Goal: Transaction & Acquisition: Purchase product/service

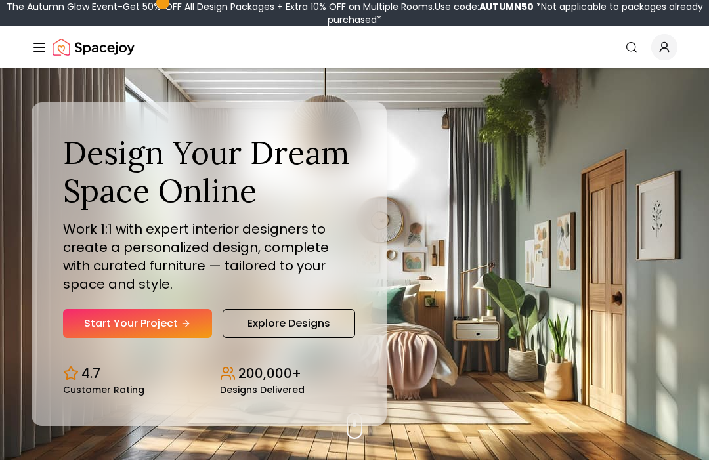
click at [102, 338] on link "Start Your Project" at bounding box center [137, 323] width 149 height 29
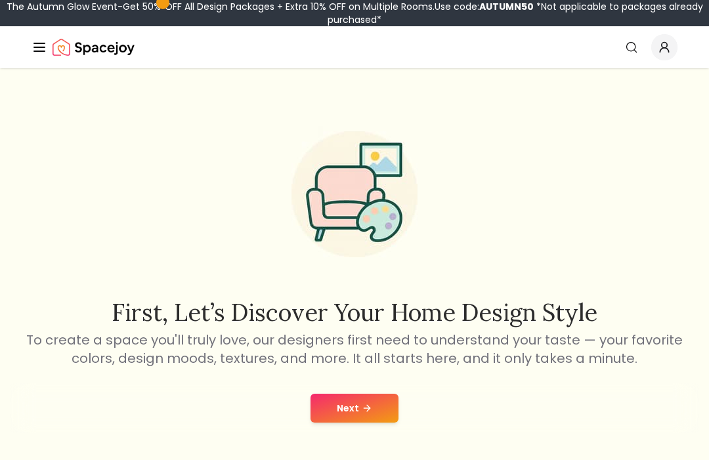
click at [334, 421] on button "Next" at bounding box center [355, 408] width 88 height 29
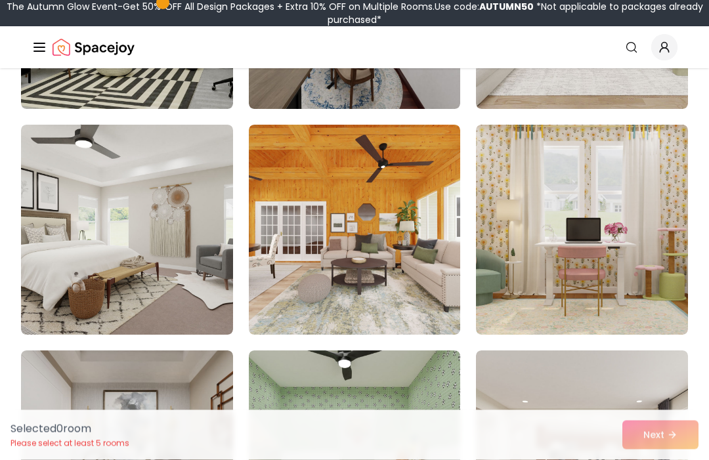
scroll to position [747, 0]
click at [279, 215] on img at bounding box center [355, 230] width 212 height 210
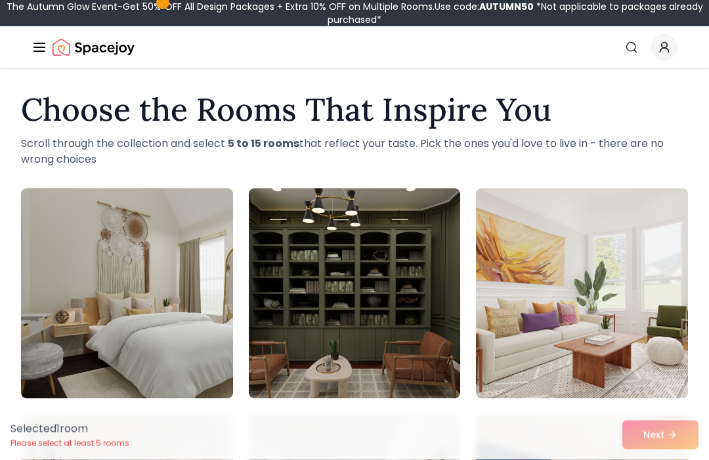
scroll to position [0, 0]
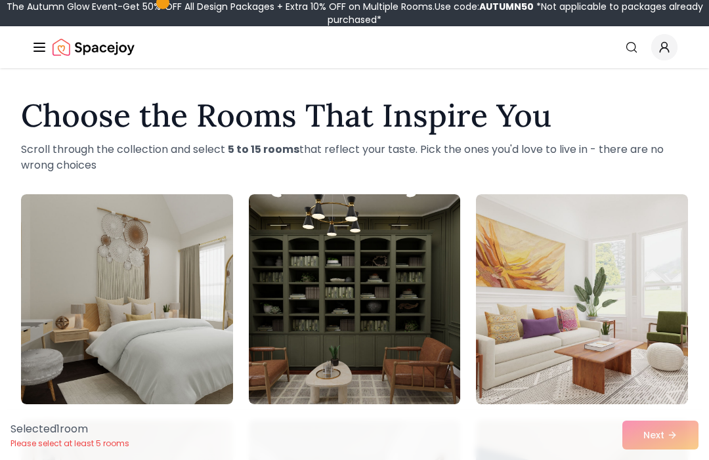
click at [291, 227] on img at bounding box center [355, 299] width 212 height 210
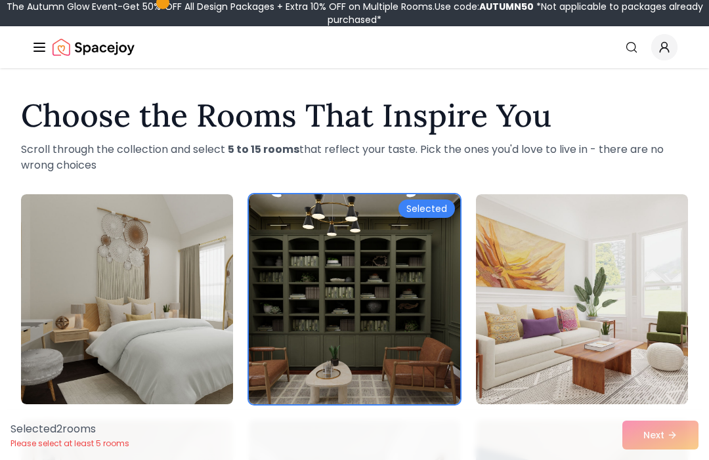
click at [165, 213] on img at bounding box center [127, 299] width 212 height 210
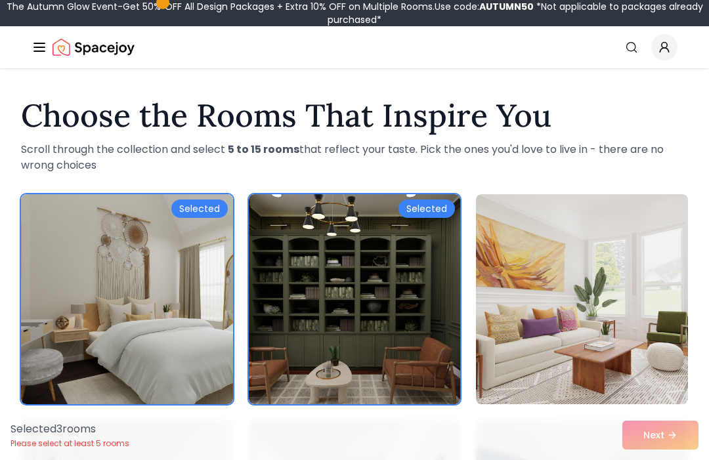
click at [494, 224] on img at bounding box center [582, 299] width 212 height 210
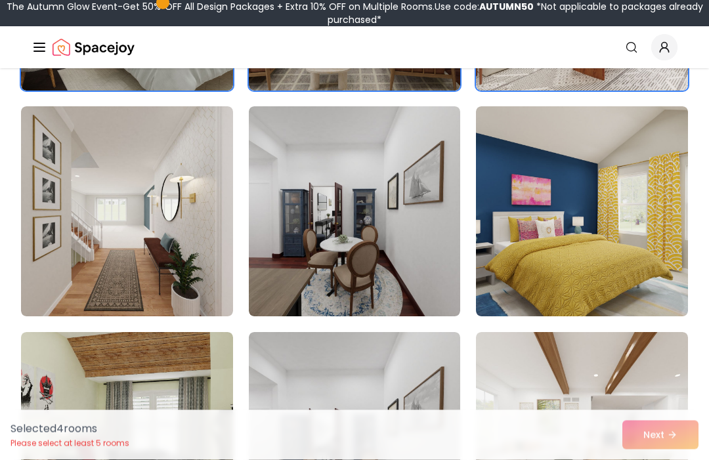
scroll to position [314, 0]
click at [148, 198] on img at bounding box center [127, 211] width 212 height 210
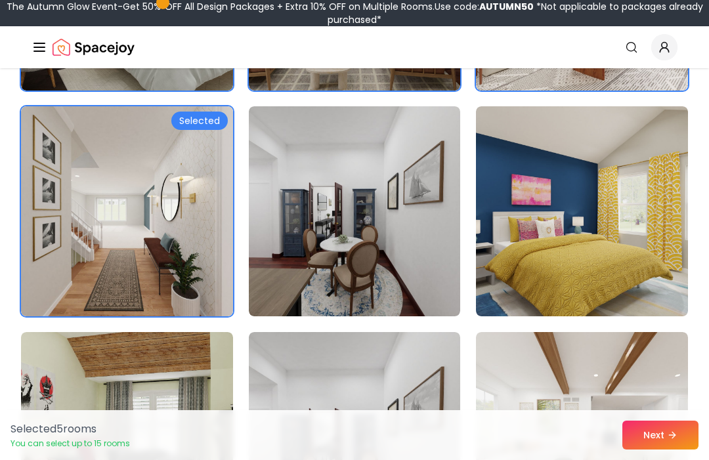
click at [309, 182] on img at bounding box center [355, 211] width 212 height 210
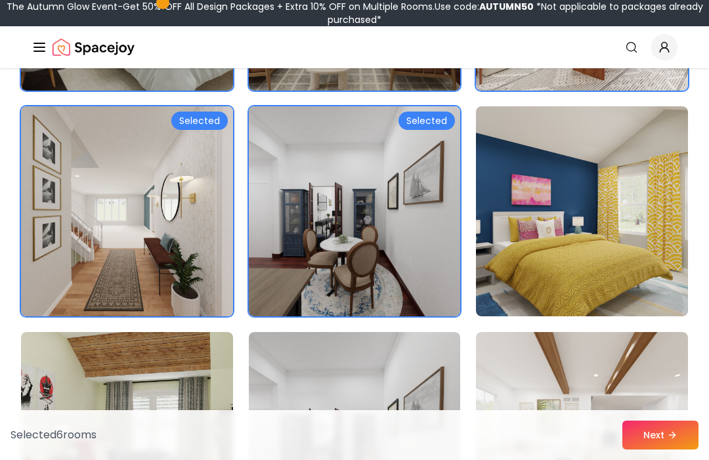
click at [535, 161] on img at bounding box center [582, 211] width 212 height 210
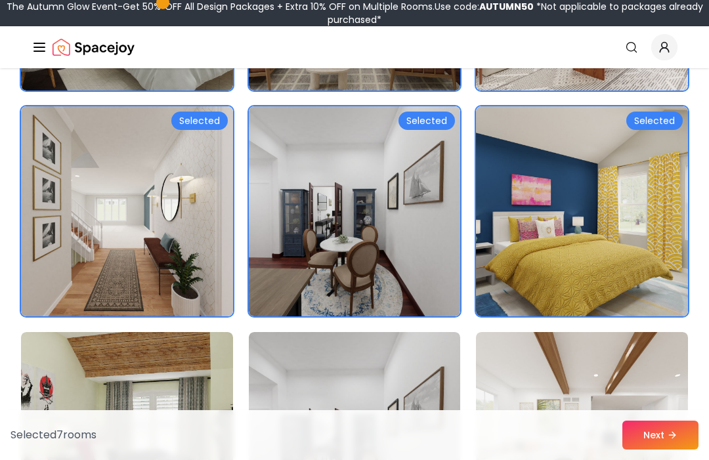
click at [514, 362] on img at bounding box center [582, 437] width 212 height 210
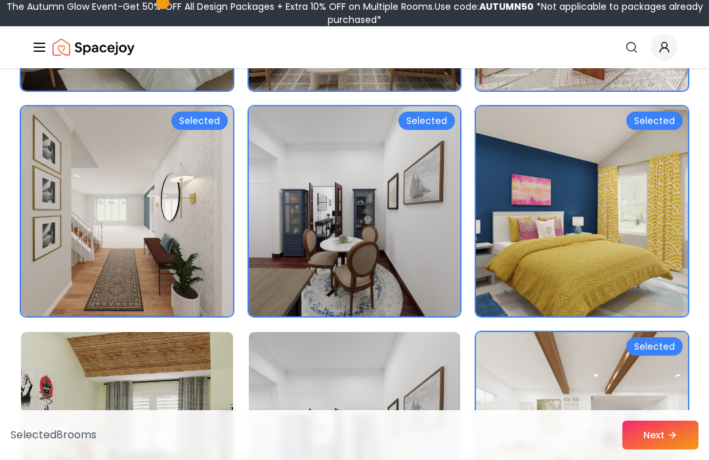
click at [394, 371] on img at bounding box center [355, 437] width 212 height 210
click at [178, 361] on img at bounding box center [127, 437] width 212 height 210
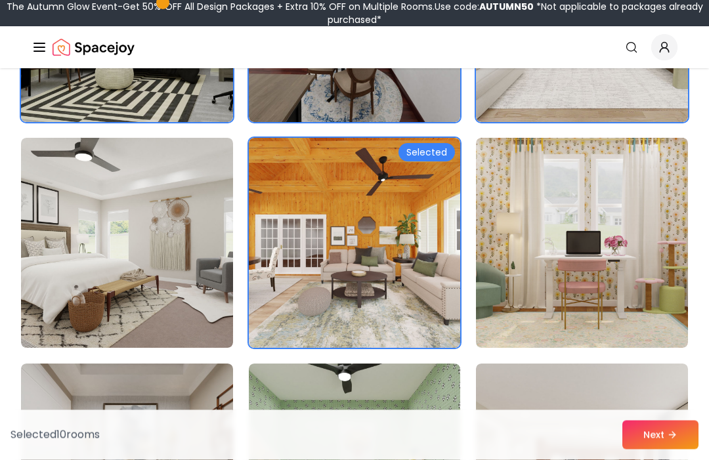
scroll to position [734, 0]
click at [162, 222] on img at bounding box center [127, 243] width 212 height 210
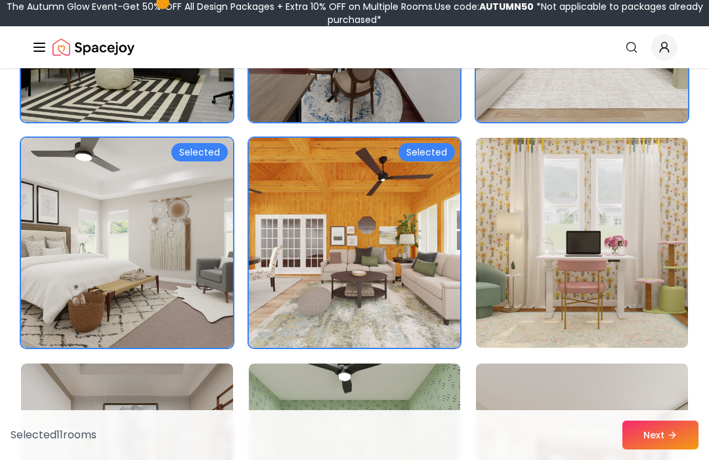
click at [518, 212] on img at bounding box center [582, 243] width 212 height 210
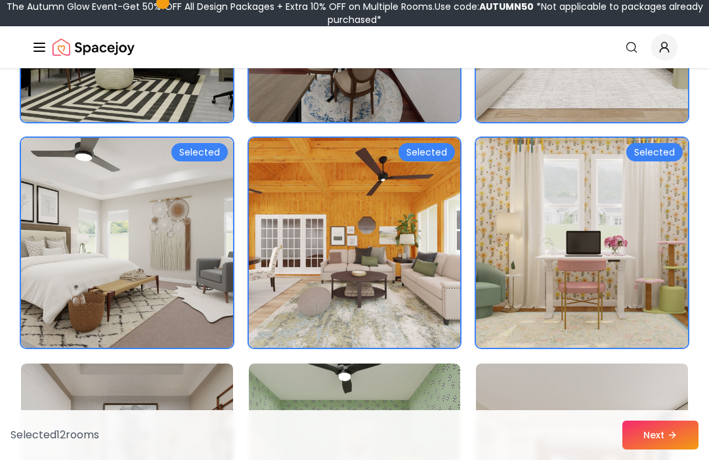
click at [504, 394] on img at bounding box center [582, 469] width 212 height 210
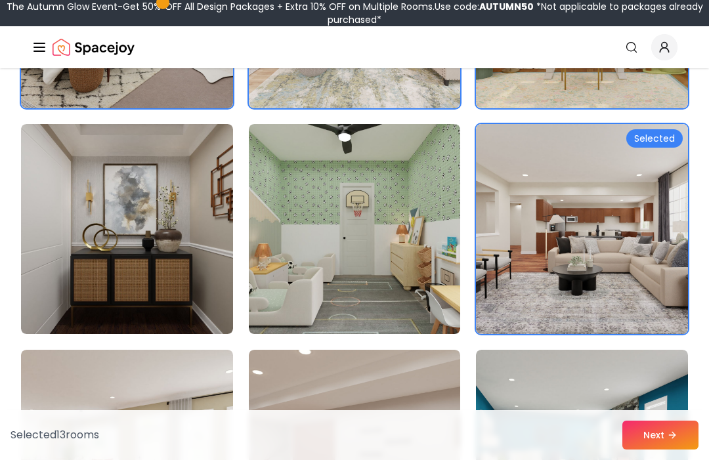
scroll to position [973, 0]
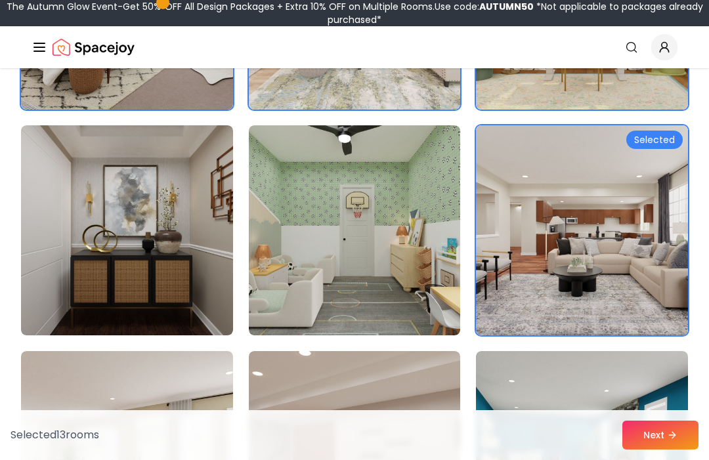
click at [309, 213] on img at bounding box center [355, 230] width 212 height 210
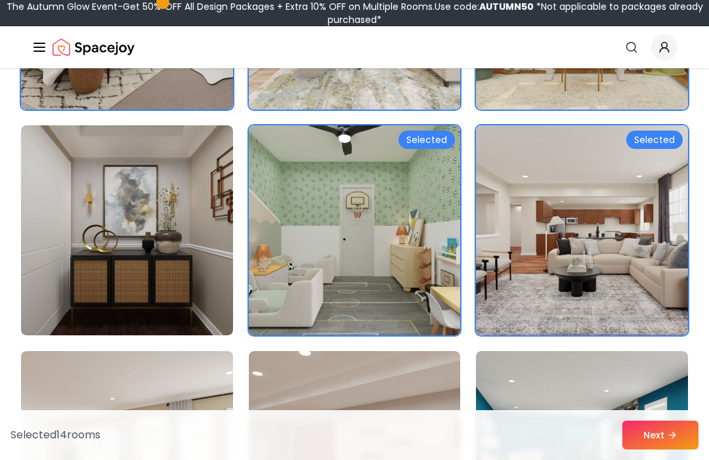
click at [148, 258] on img at bounding box center [127, 230] width 212 height 210
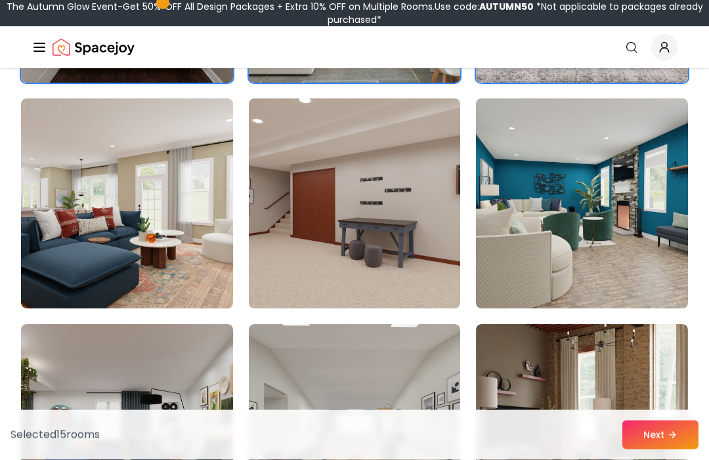
scroll to position [1228, 0]
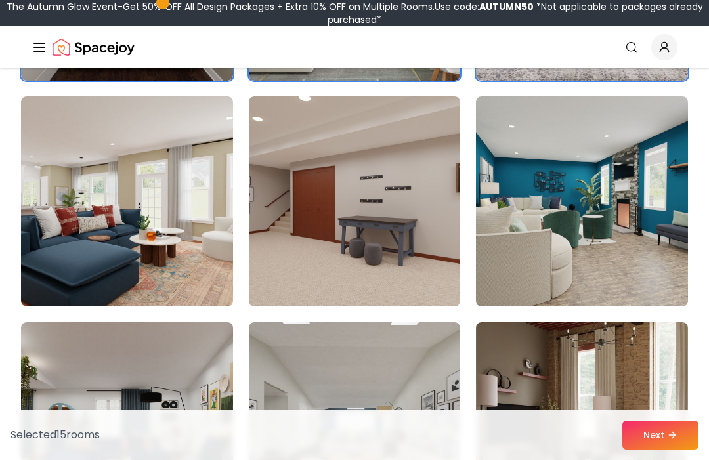
click at [158, 205] on img at bounding box center [127, 202] width 212 height 210
click at [158, 210] on img at bounding box center [127, 202] width 212 height 210
click at [159, 223] on img at bounding box center [127, 202] width 212 height 210
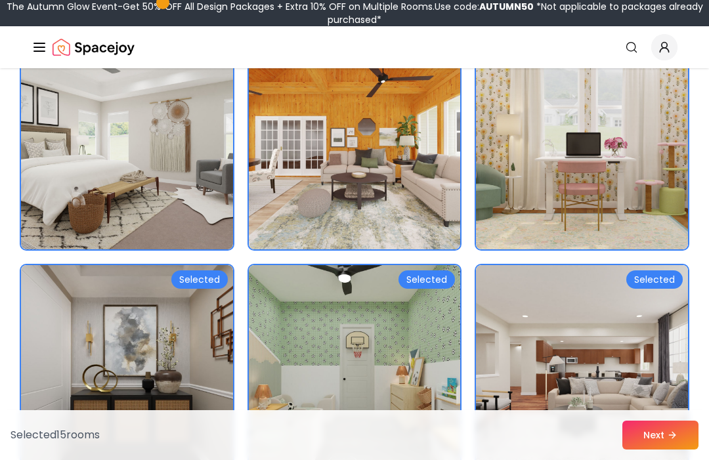
scroll to position [832, 0]
click at [548, 150] on img at bounding box center [582, 145] width 212 height 210
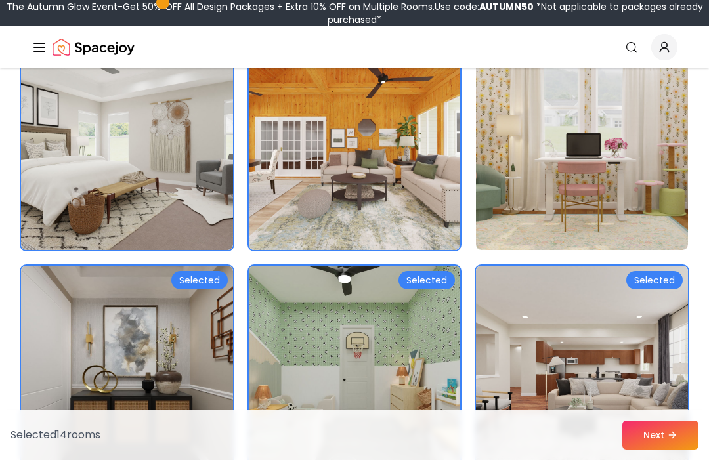
click at [302, 335] on img at bounding box center [355, 371] width 212 height 210
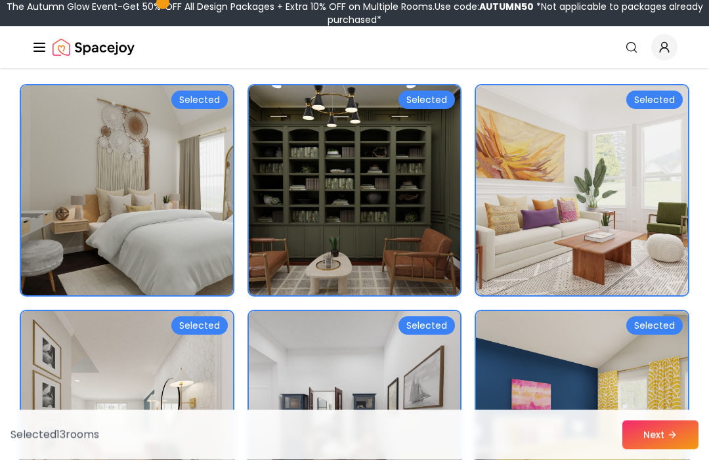
scroll to position [106, 0]
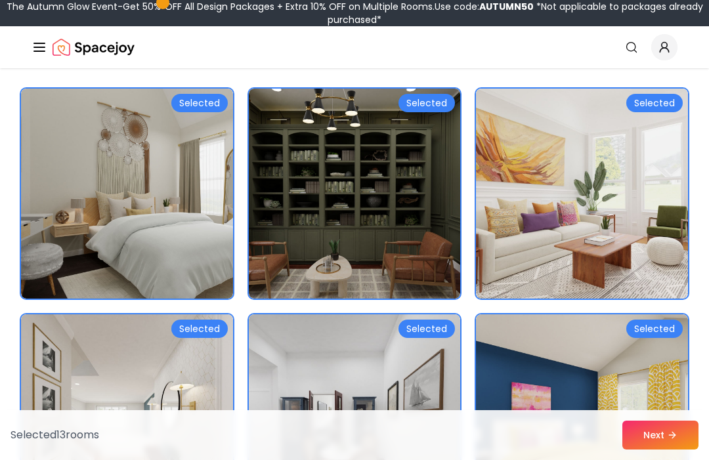
click at [272, 177] on img at bounding box center [355, 194] width 212 height 210
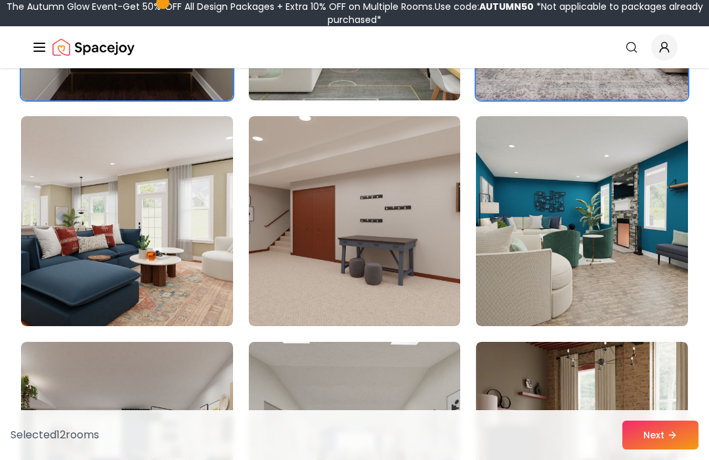
scroll to position [1206, 0]
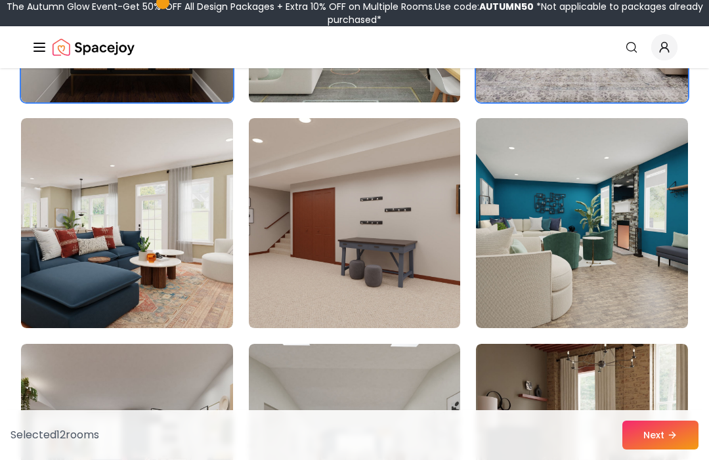
click at [292, 231] on img at bounding box center [355, 223] width 212 height 210
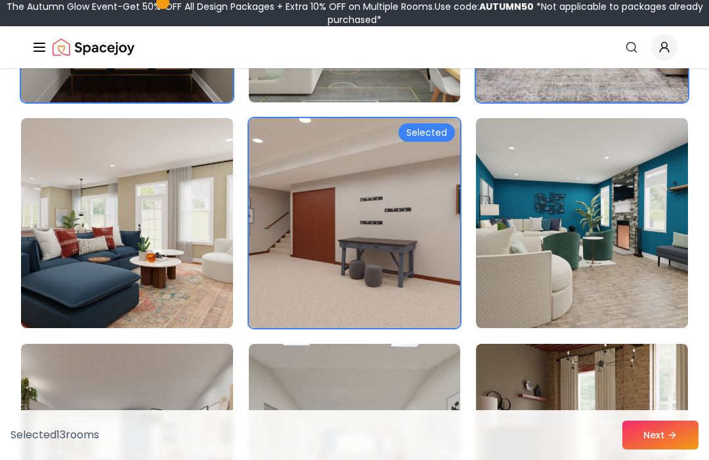
click at [154, 215] on img at bounding box center [127, 223] width 212 height 210
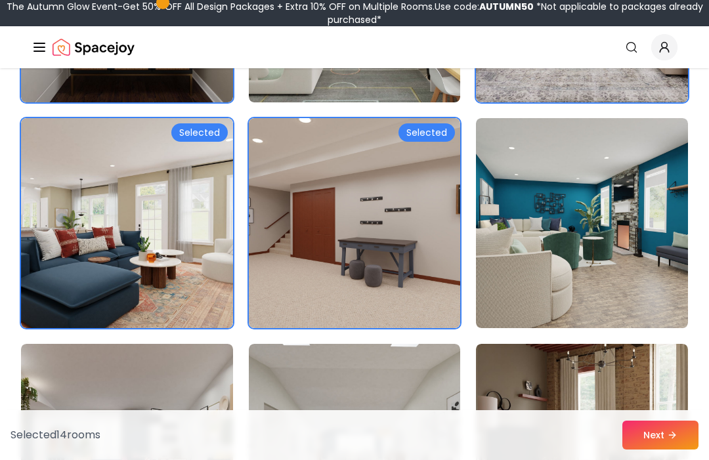
click at [506, 181] on img at bounding box center [582, 223] width 212 height 210
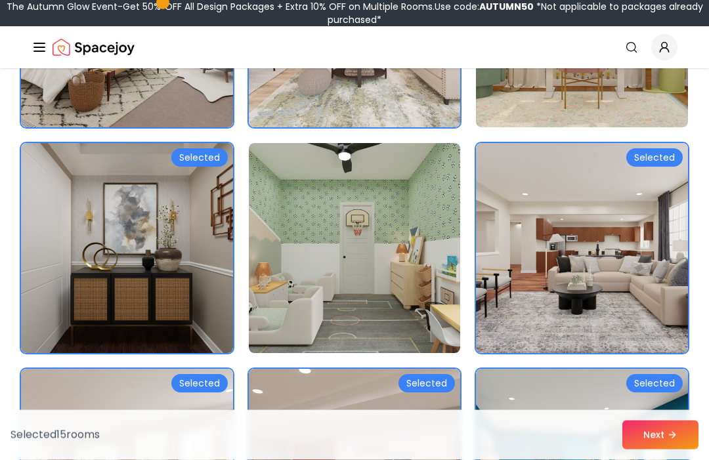
scroll to position [953, 0]
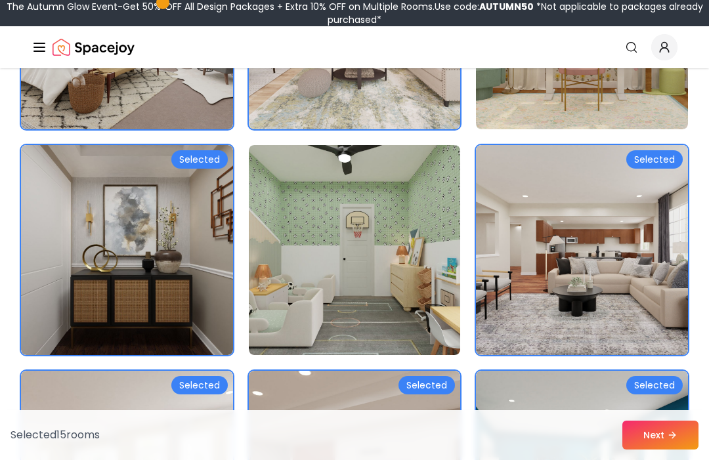
click at [107, 214] on img at bounding box center [127, 250] width 212 height 210
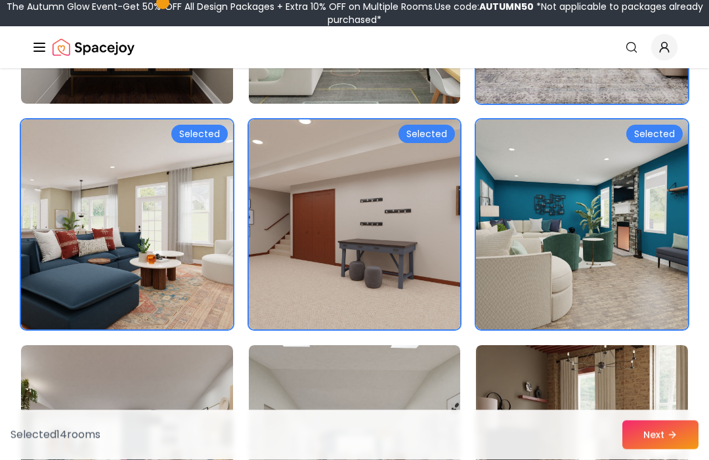
scroll to position [1205, 0]
click at [508, 175] on img at bounding box center [582, 225] width 212 height 210
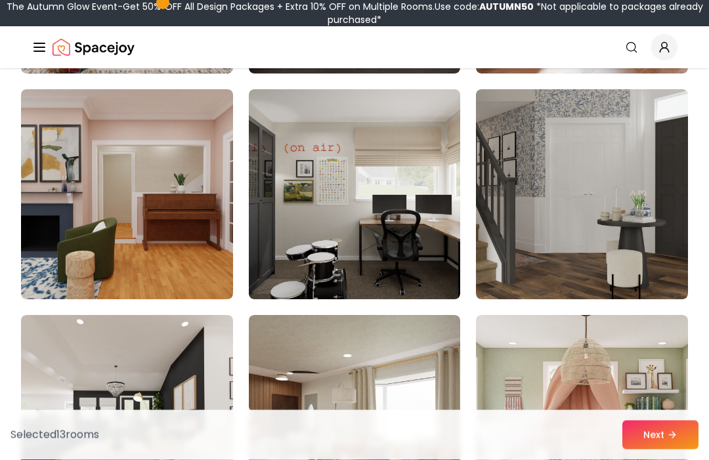
scroll to position [1687, 0]
click at [309, 194] on img at bounding box center [355, 194] width 212 height 210
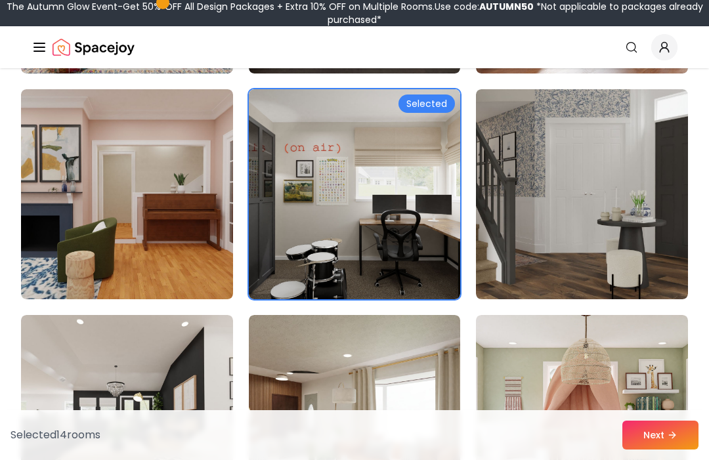
click at [525, 187] on img at bounding box center [582, 194] width 212 height 210
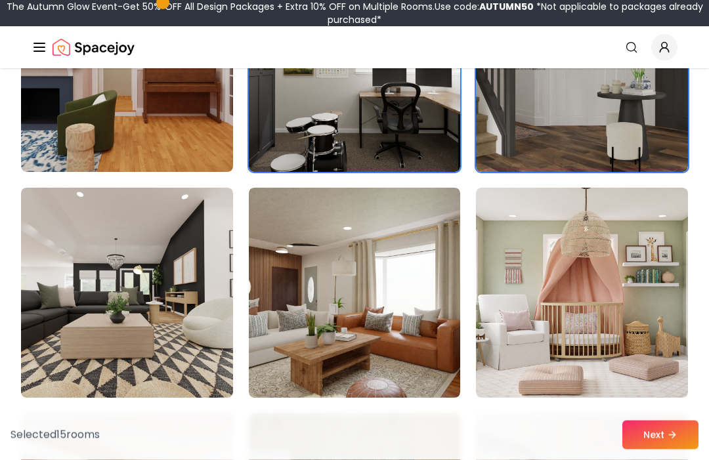
scroll to position [1773, 0]
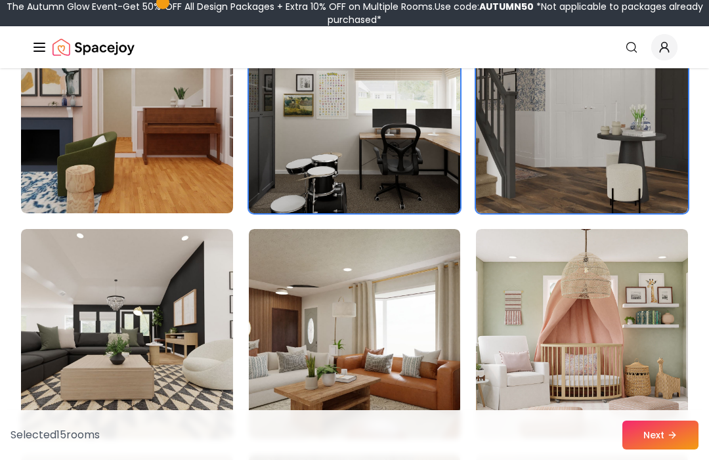
click at [307, 173] on img at bounding box center [355, 108] width 212 height 210
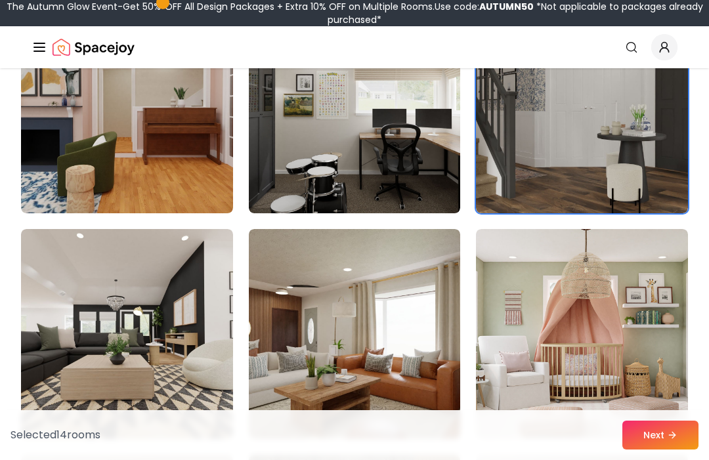
click at [307, 160] on img at bounding box center [355, 108] width 212 height 210
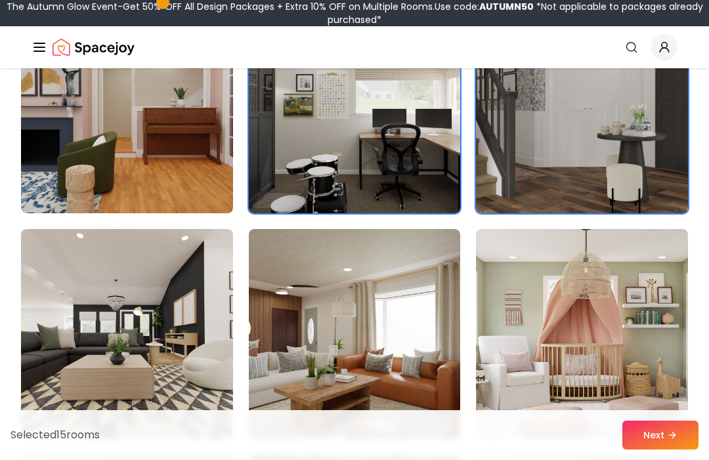
click at [525, 152] on img at bounding box center [582, 108] width 212 height 210
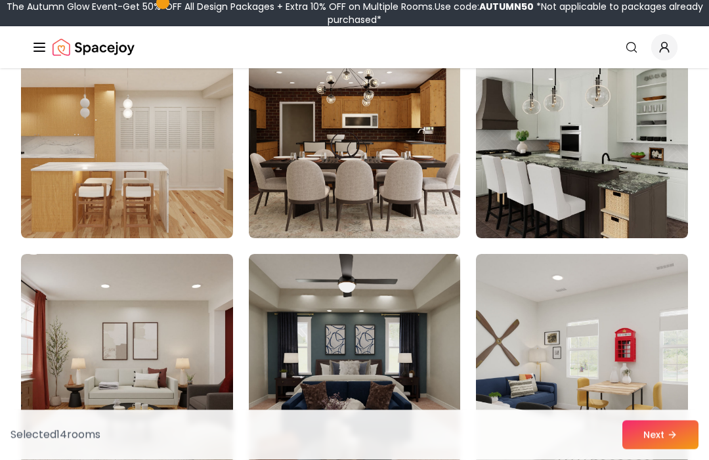
scroll to position [2426, 0]
click at [534, 152] on img at bounding box center [582, 133] width 212 height 210
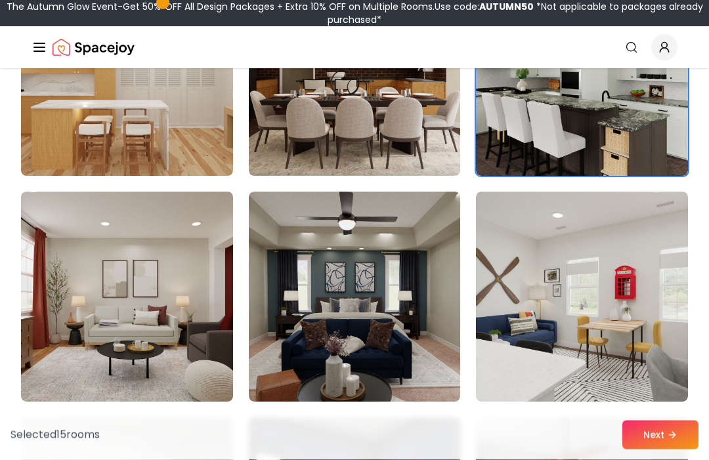
scroll to position [2488, 0]
click at [665, 450] on button "Next" at bounding box center [661, 435] width 76 height 29
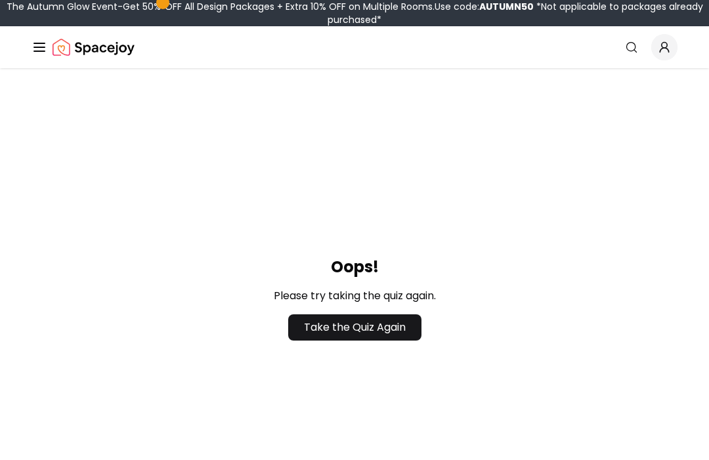
click at [340, 328] on link "Take the Quiz Again" at bounding box center [354, 328] width 133 height 26
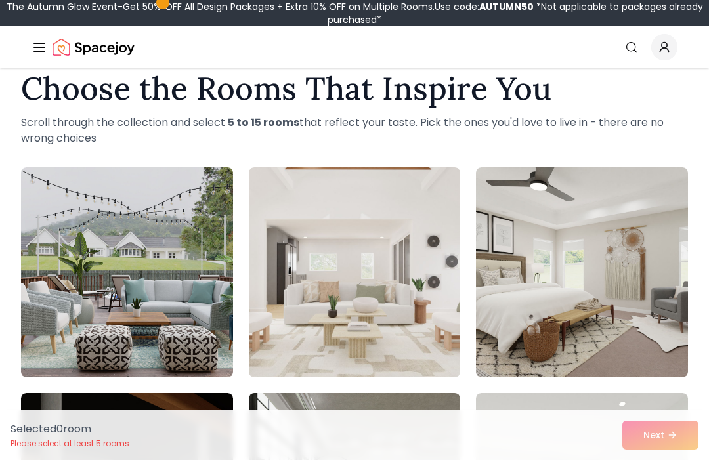
scroll to position [40, 0]
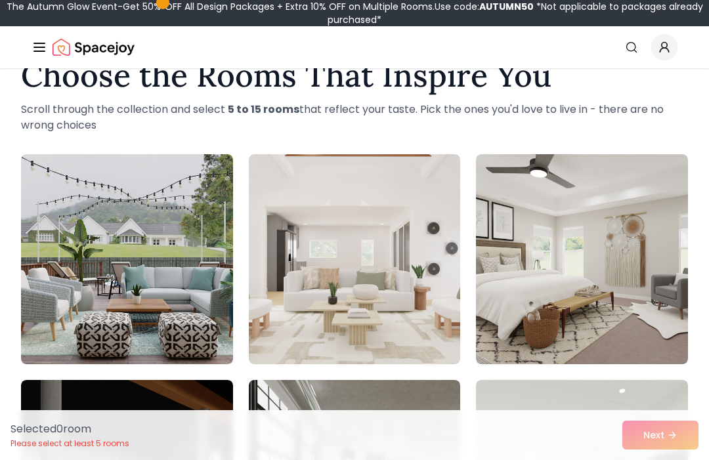
click at [116, 238] on img at bounding box center [127, 259] width 212 height 210
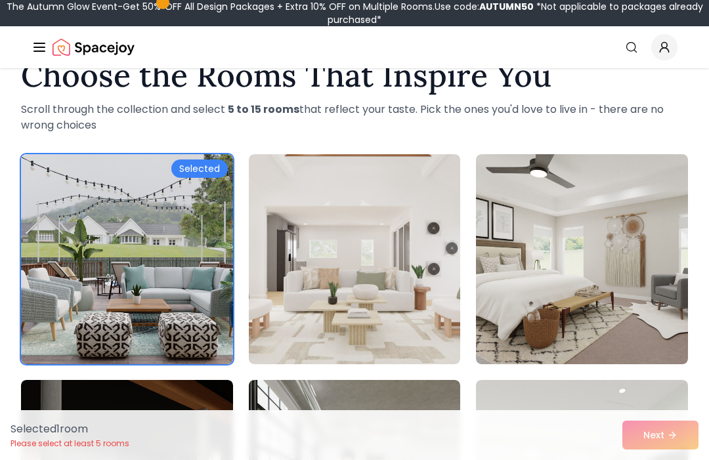
click at [614, 306] on img at bounding box center [582, 259] width 212 height 210
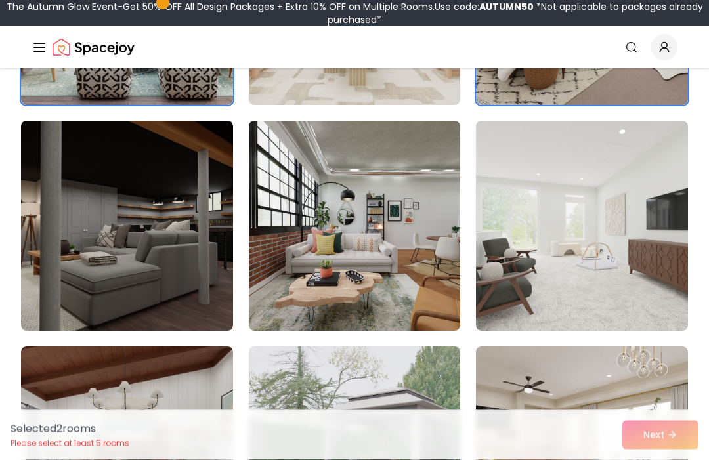
scroll to position [300, 0]
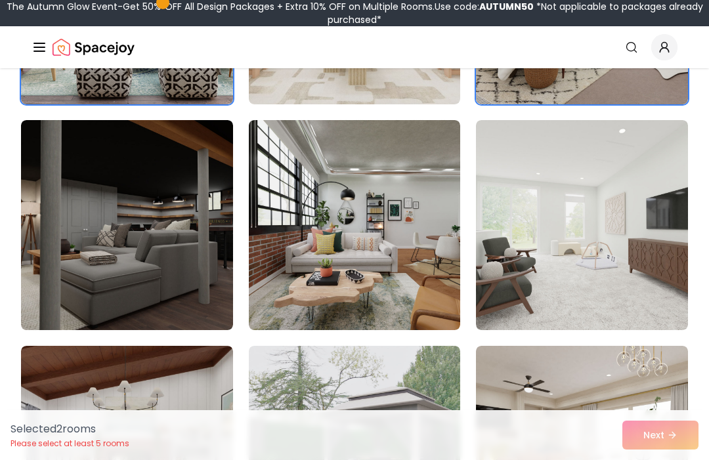
click at [102, 212] on img at bounding box center [127, 225] width 212 height 210
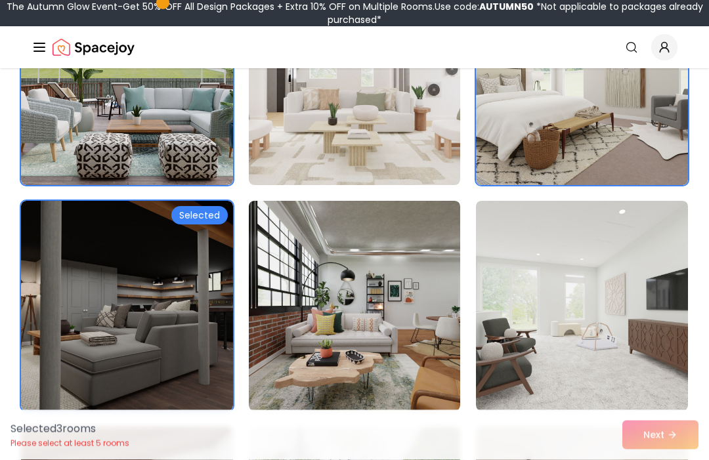
scroll to position [219, 0]
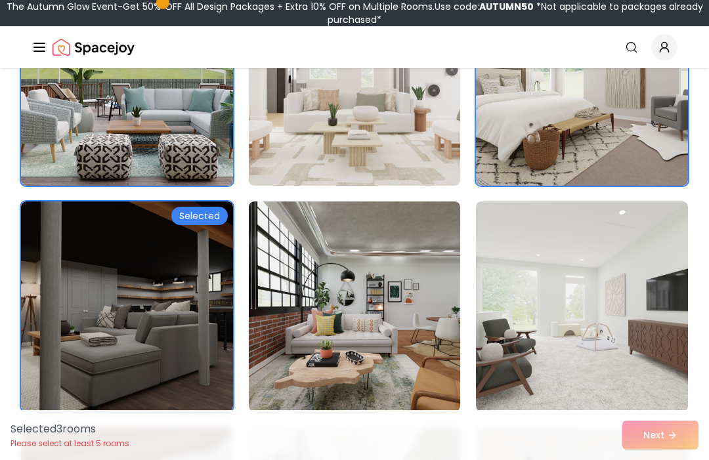
click at [639, 342] on img at bounding box center [582, 307] width 212 height 210
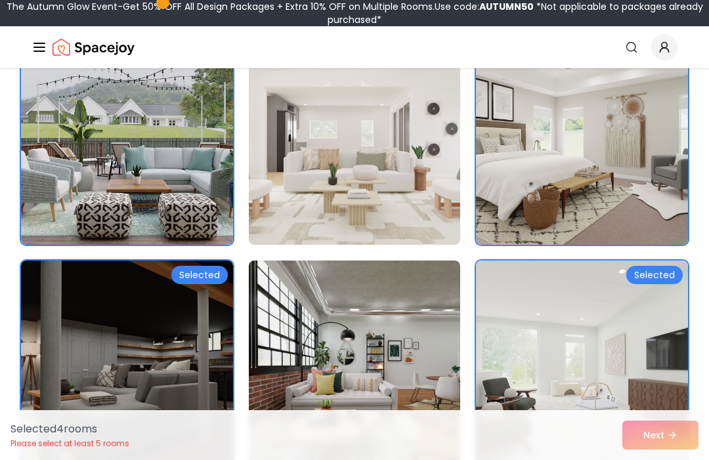
scroll to position [164, 0]
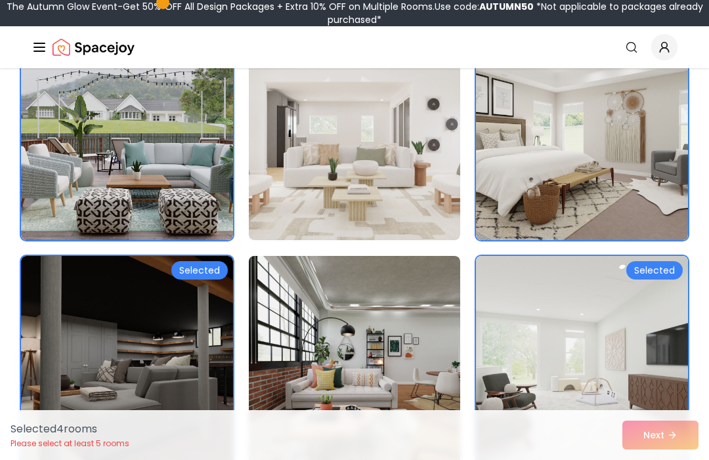
click at [274, 181] on img at bounding box center [355, 135] width 212 height 210
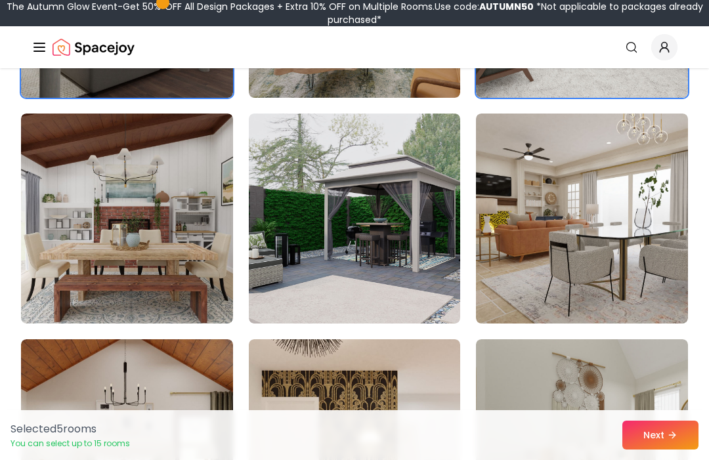
scroll to position [529, 0]
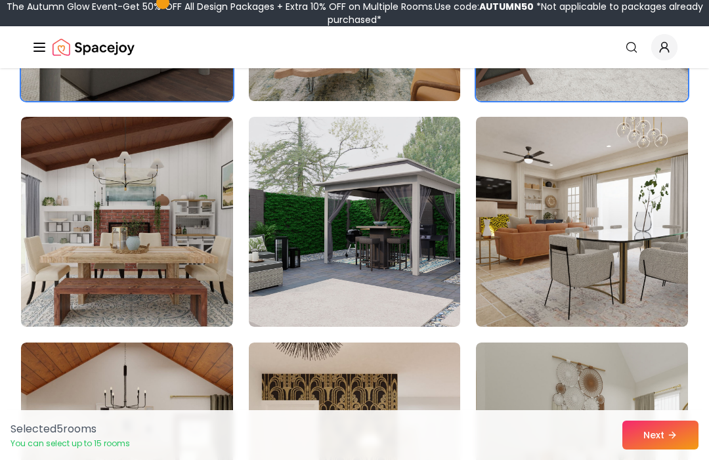
click at [279, 234] on img at bounding box center [355, 222] width 212 height 210
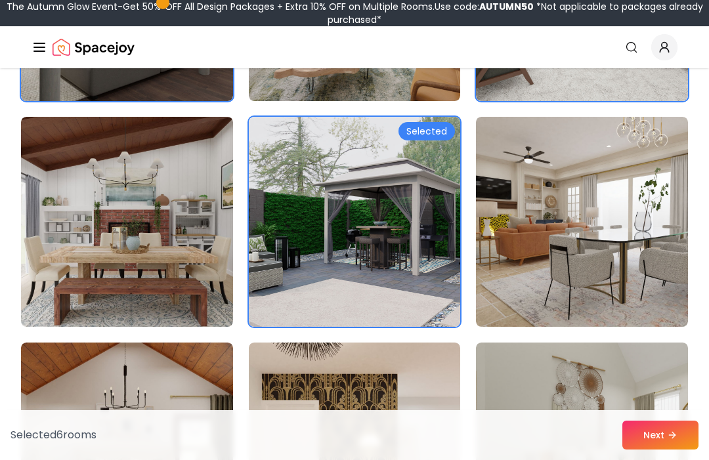
click at [83, 242] on img at bounding box center [127, 222] width 212 height 210
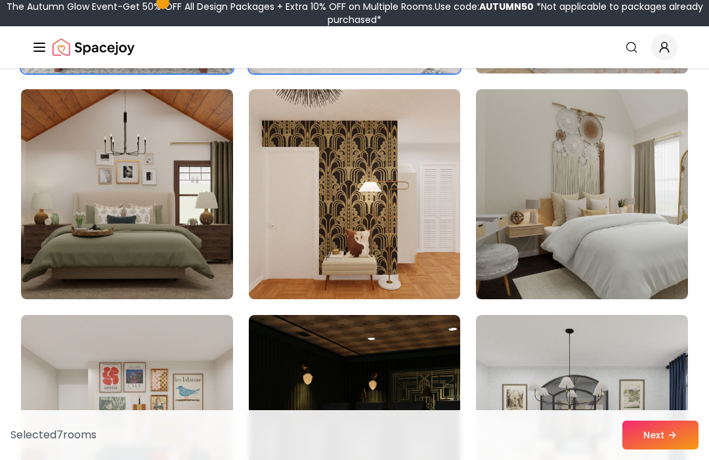
scroll to position [782, 0]
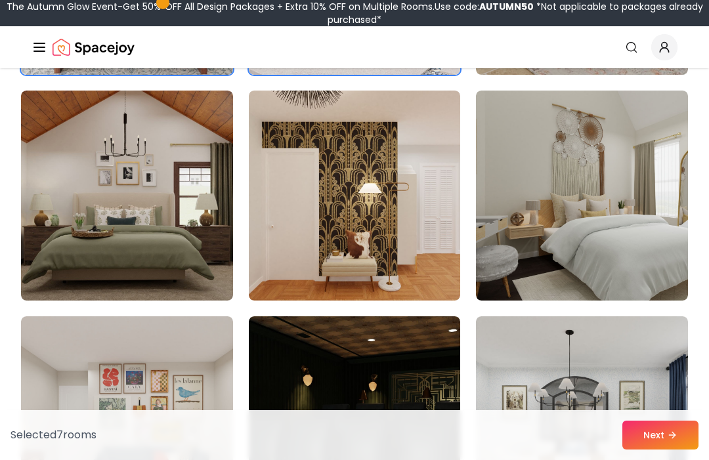
click at [265, 202] on img at bounding box center [355, 196] width 212 height 210
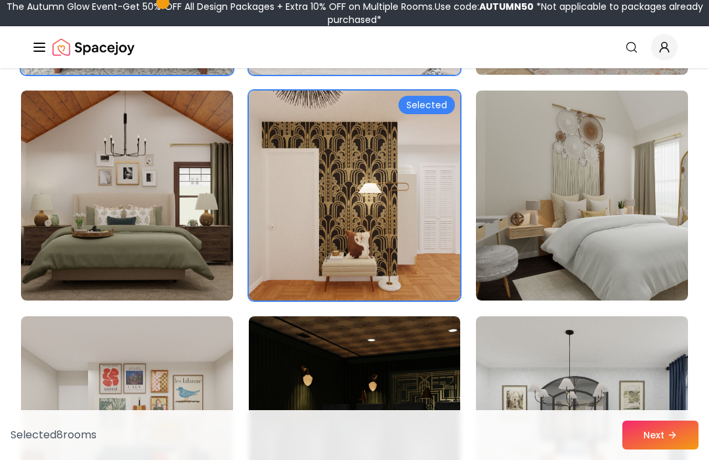
click at [89, 217] on img at bounding box center [127, 196] width 212 height 210
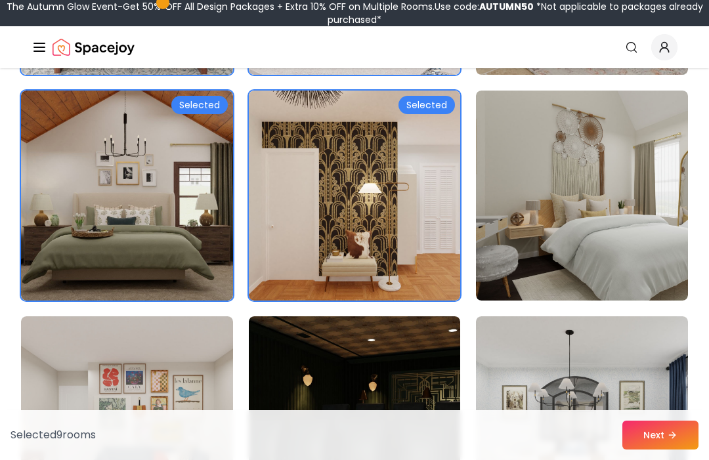
click at [658, 244] on img at bounding box center [582, 196] width 212 height 210
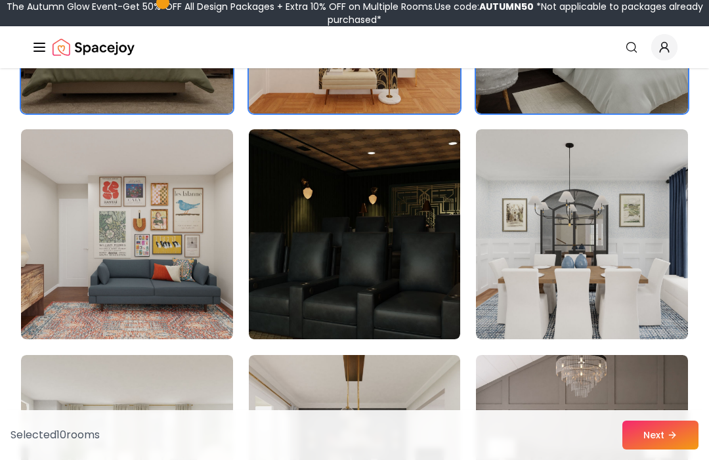
click at [293, 228] on img at bounding box center [355, 234] width 212 height 210
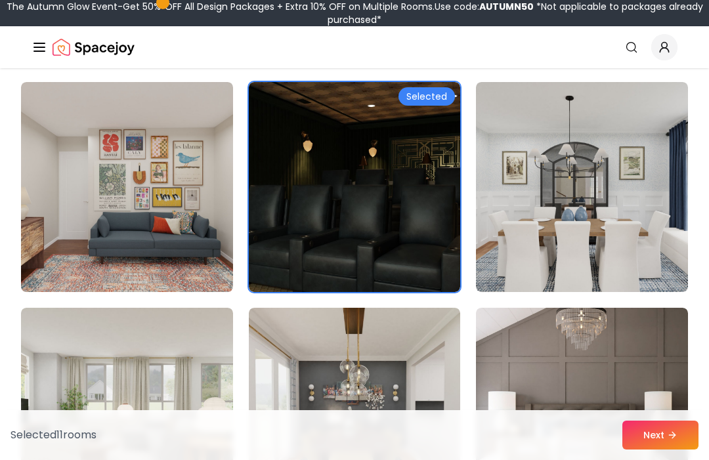
click at [627, 242] on img at bounding box center [582, 187] width 212 height 210
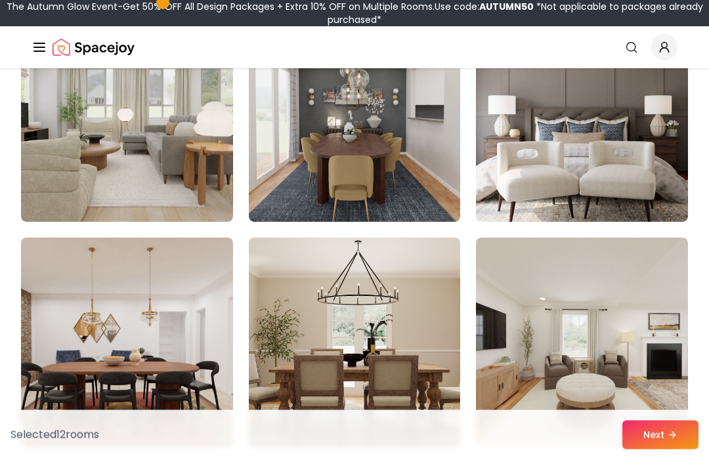
scroll to position [1309, 0]
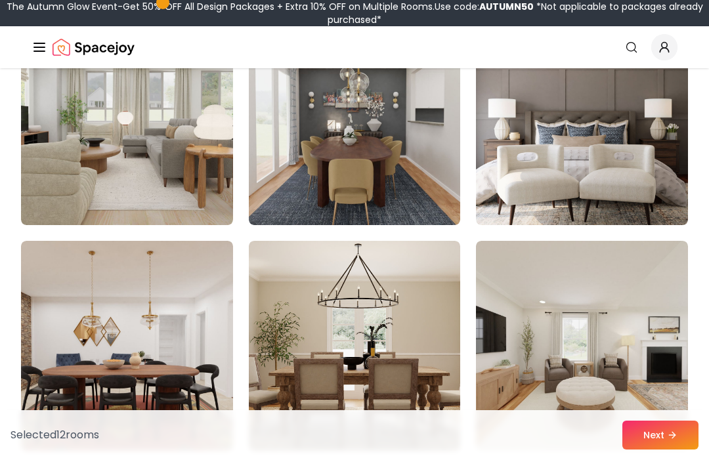
click at [627, 205] on img at bounding box center [582, 120] width 212 height 210
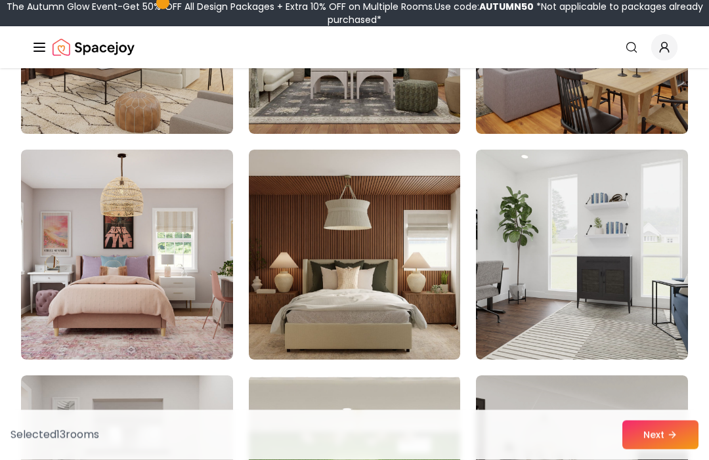
scroll to position [1852, 0]
click at [108, 249] on img at bounding box center [127, 255] width 212 height 210
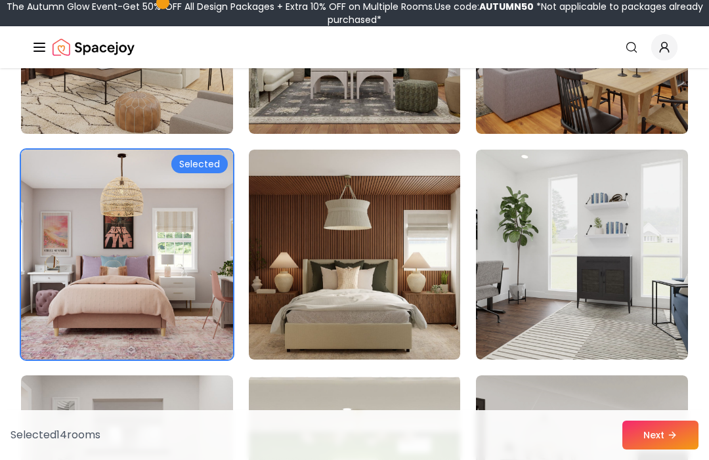
click at [305, 249] on img at bounding box center [355, 255] width 212 height 210
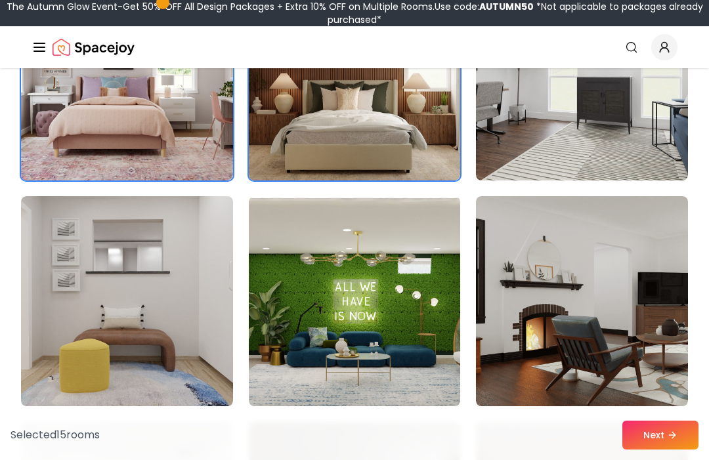
scroll to position [2013, 0]
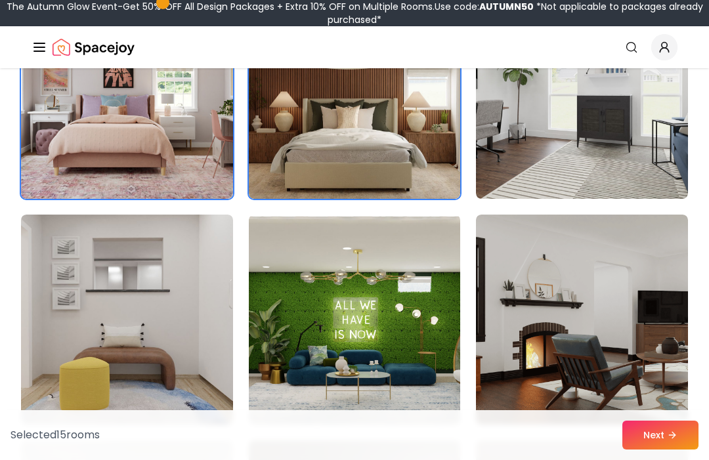
click at [87, 182] on img at bounding box center [127, 94] width 212 height 210
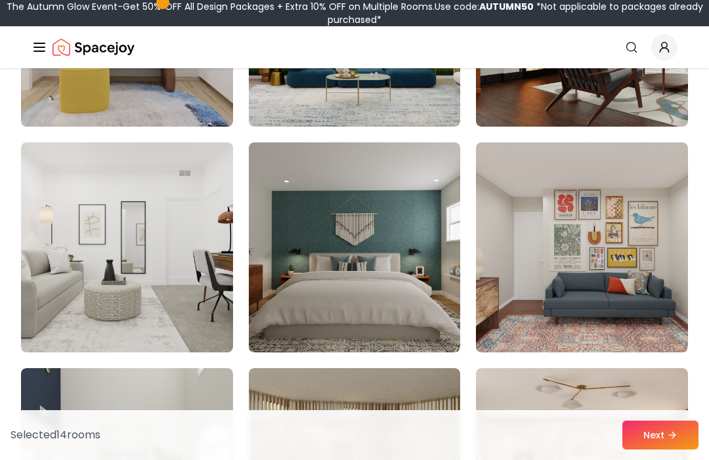
click at [270, 232] on img at bounding box center [355, 248] width 212 height 210
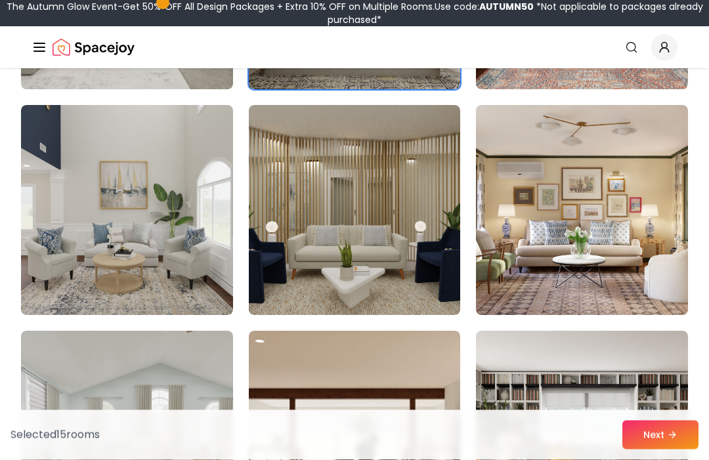
scroll to position [2575, 0]
click at [652, 450] on button "Next" at bounding box center [661, 435] width 76 height 29
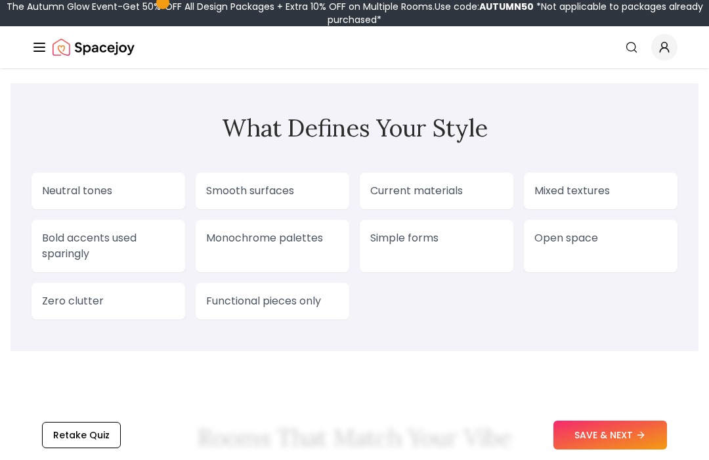
scroll to position [1205, 0]
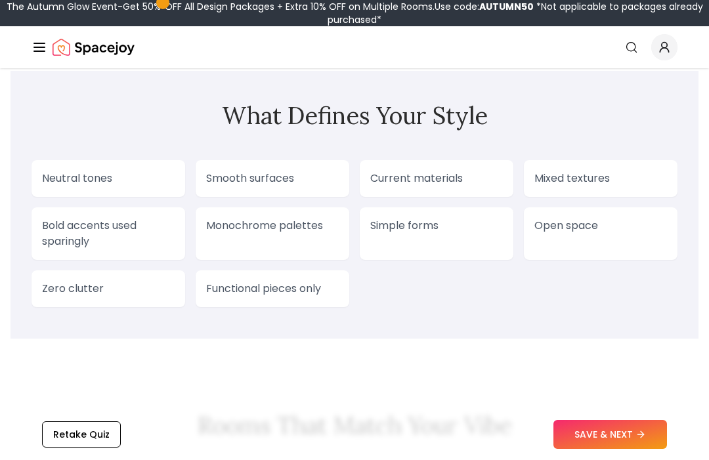
click at [225, 168] on div "Smooth surfaces" at bounding box center [273, 179] width 154 height 37
click at [228, 180] on p "Smooth surfaces" at bounding box center [272, 179] width 133 height 16
click at [388, 184] on p "Current materials" at bounding box center [436, 179] width 133 height 16
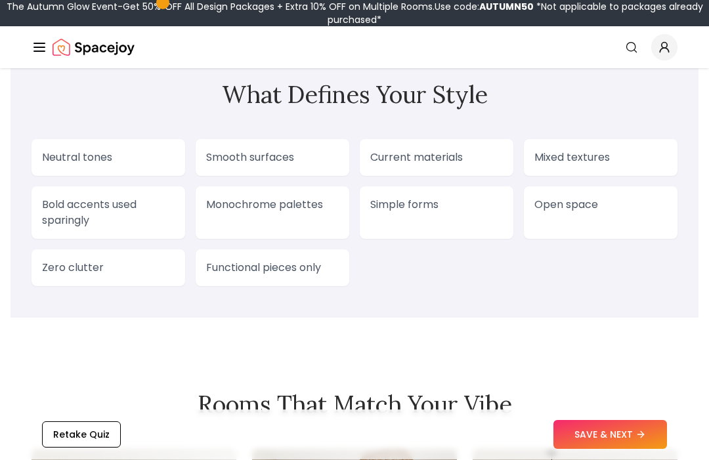
scroll to position [1207, 0]
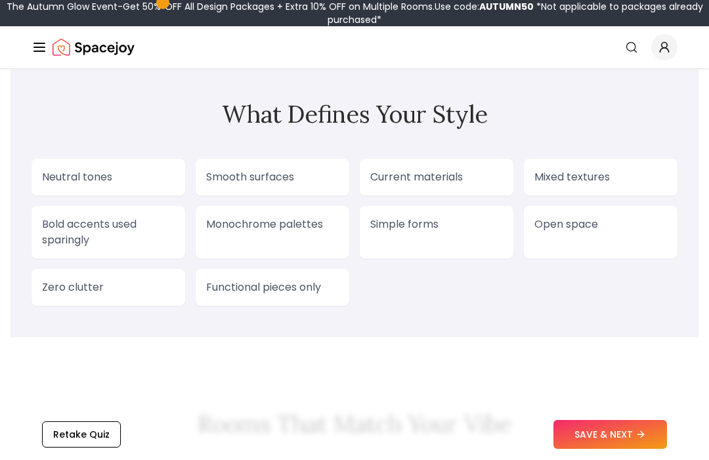
click at [391, 230] on p "Simple forms" at bounding box center [436, 225] width 133 height 16
click at [397, 232] on p "Simple forms" at bounding box center [436, 225] width 133 height 16
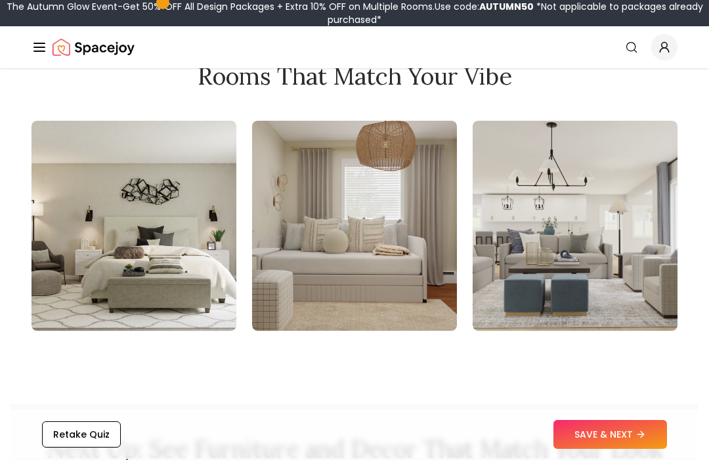
scroll to position [1555, 0]
click at [84, 278] on img at bounding box center [134, 226] width 205 height 210
click at [83, 286] on img at bounding box center [134, 226] width 205 height 210
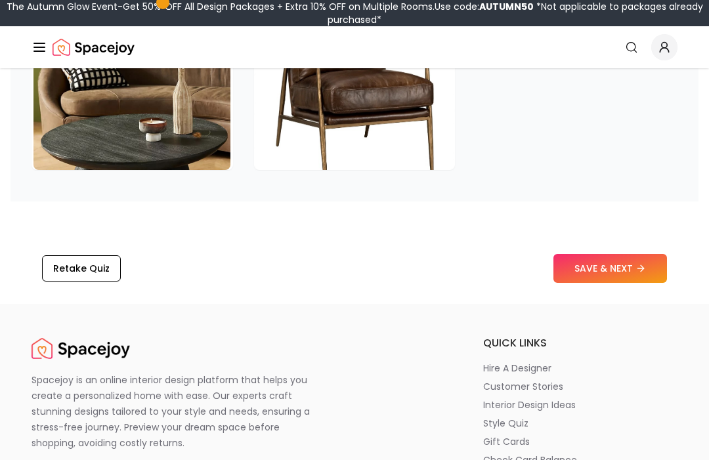
scroll to position [2216, 0]
click at [638, 271] on button "SAVE & NEXT" at bounding box center [611, 268] width 114 height 29
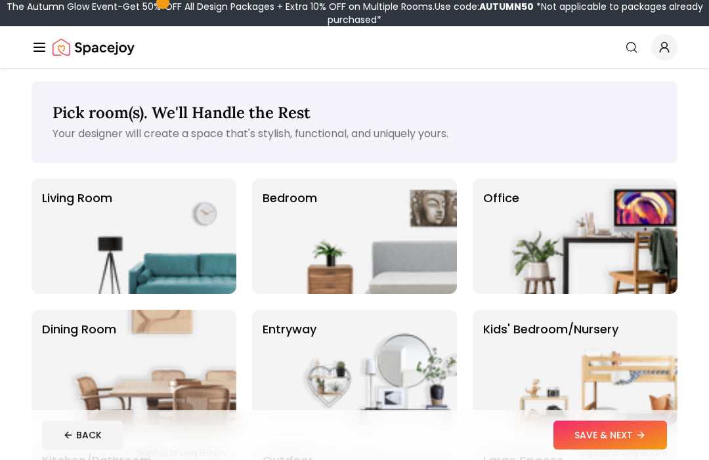
scroll to position [3, 0]
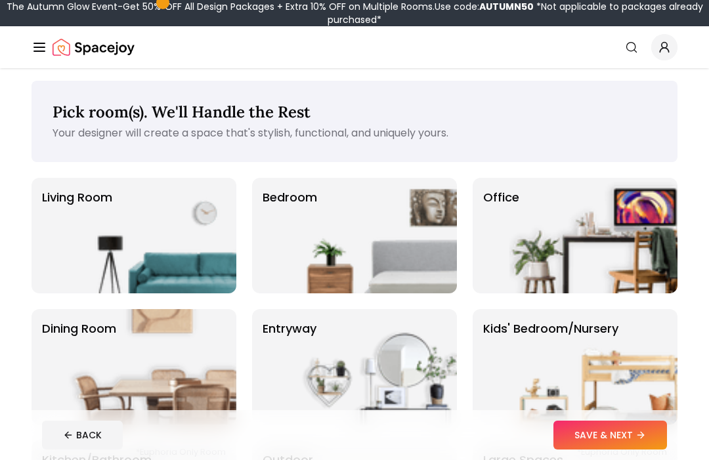
click at [84, 228] on img at bounding box center [152, 236] width 168 height 116
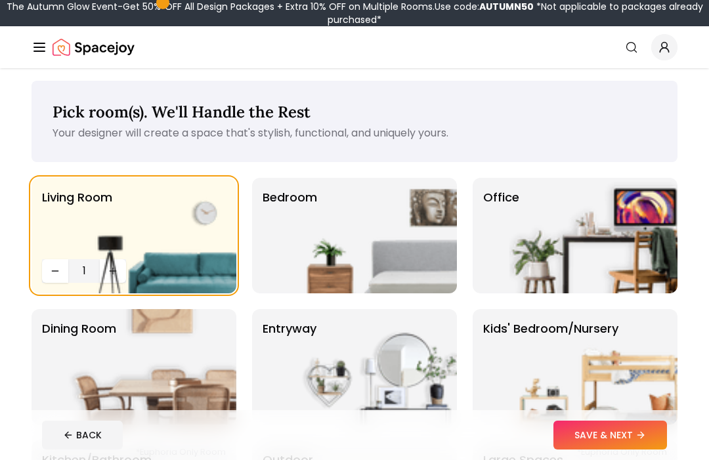
click at [329, 227] on img at bounding box center [373, 236] width 168 height 116
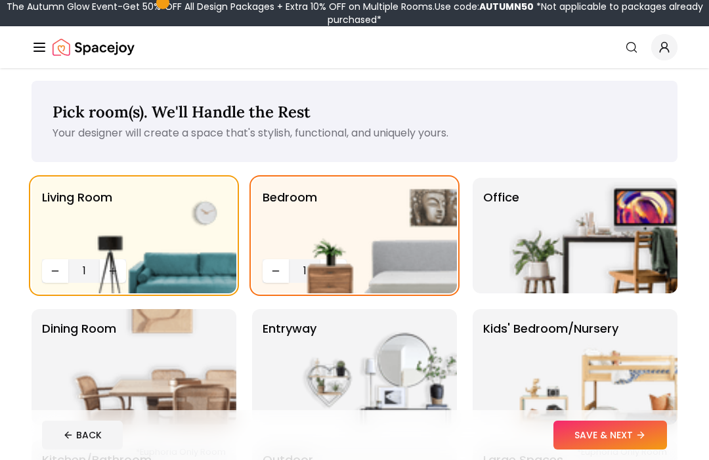
click at [631, 240] on img at bounding box center [594, 236] width 168 height 116
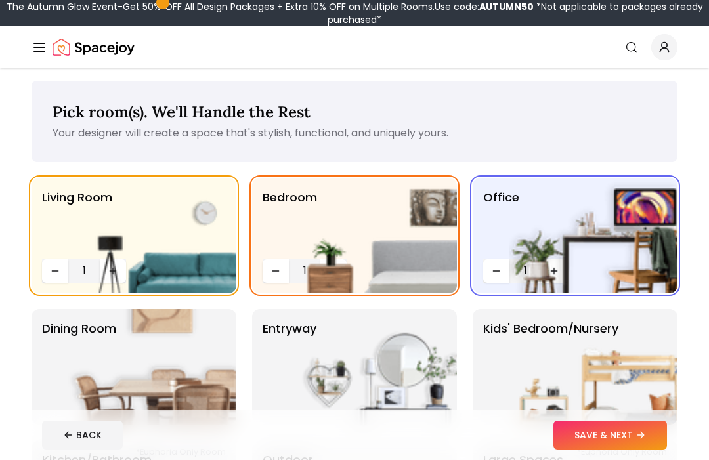
click at [330, 277] on img at bounding box center [373, 236] width 168 height 116
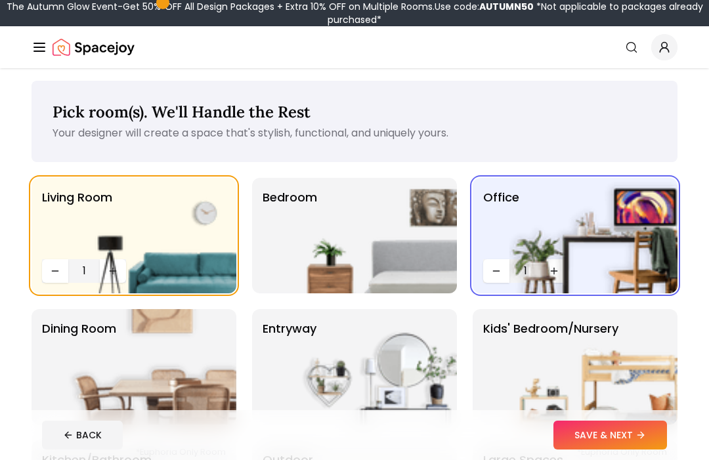
click at [314, 276] on img at bounding box center [373, 236] width 168 height 116
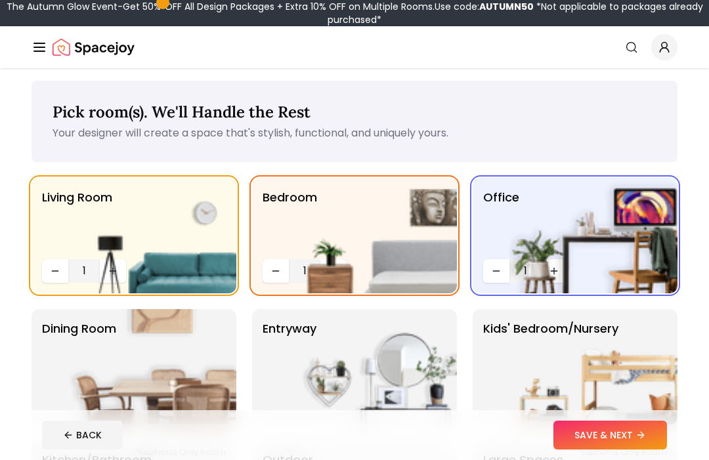
click at [272, 277] on button "Decrease quantity" at bounding box center [276, 271] width 26 height 24
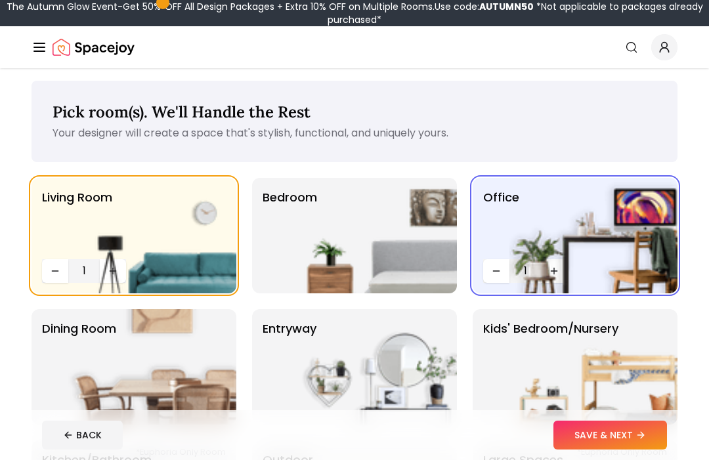
click at [276, 269] on p "Bedroom" at bounding box center [290, 236] width 55 height 95
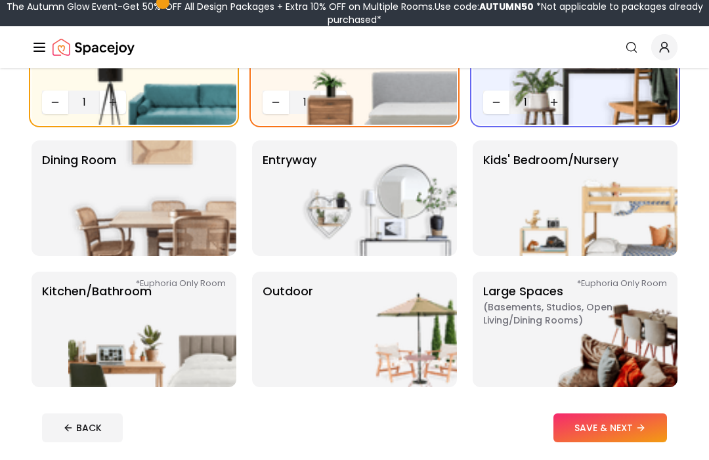
scroll to position [172, 0]
click at [658, 340] on img at bounding box center [594, 330] width 168 height 116
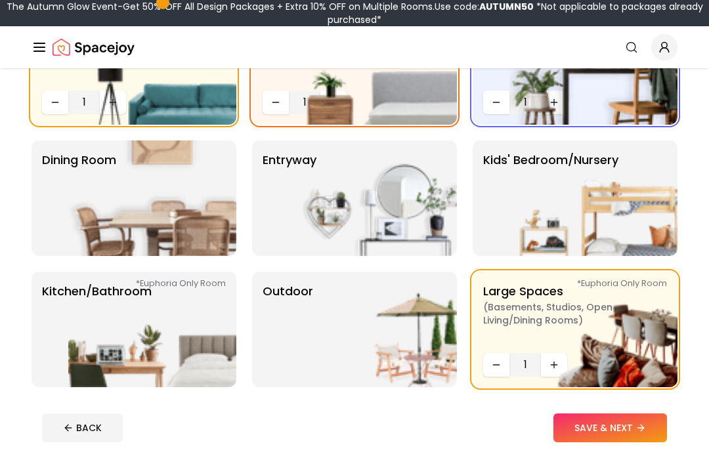
click at [562, 368] on img at bounding box center [594, 330] width 168 height 116
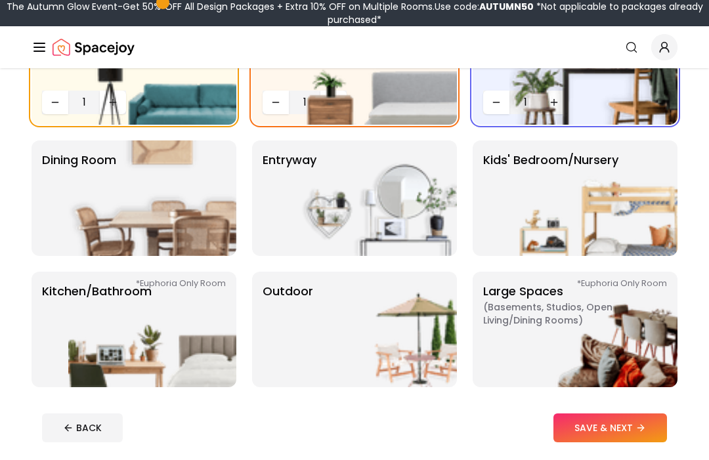
click at [613, 342] on img at bounding box center [594, 330] width 168 height 116
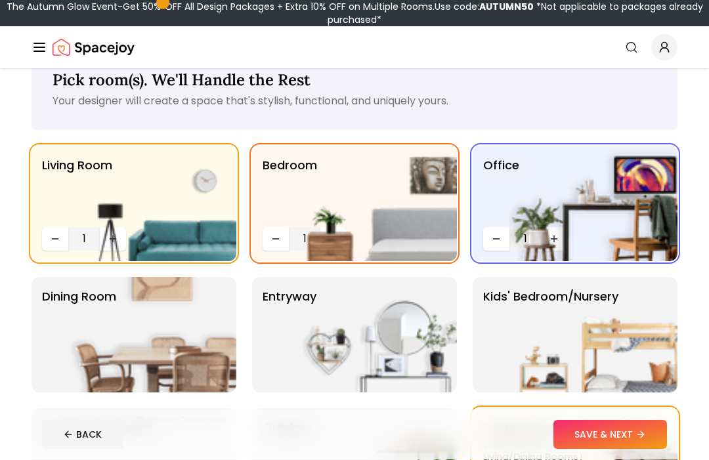
scroll to position [35, 0]
click at [297, 234] on img at bounding box center [373, 204] width 168 height 116
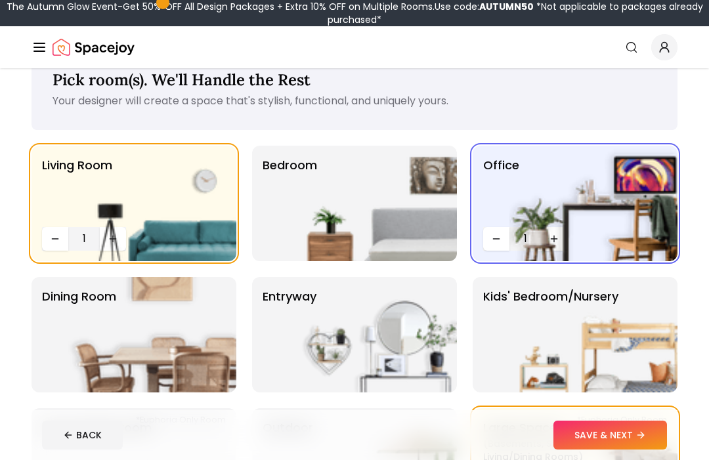
click at [295, 241] on img at bounding box center [373, 204] width 168 height 116
click at [294, 240] on img at bounding box center [373, 204] width 168 height 116
click at [317, 243] on img at bounding box center [373, 204] width 168 height 116
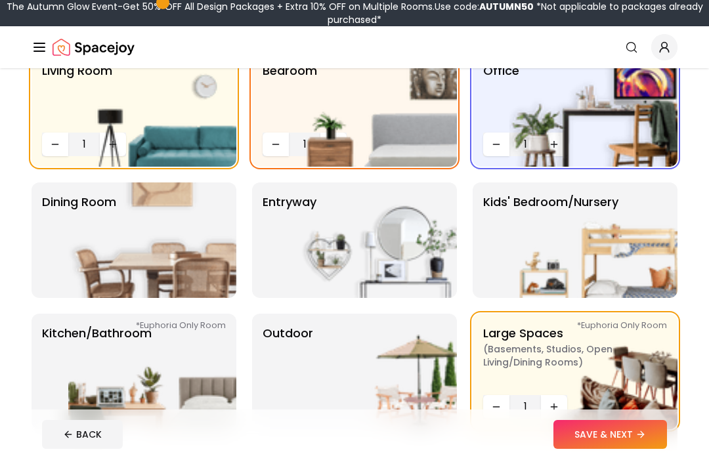
scroll to position [101, 0]
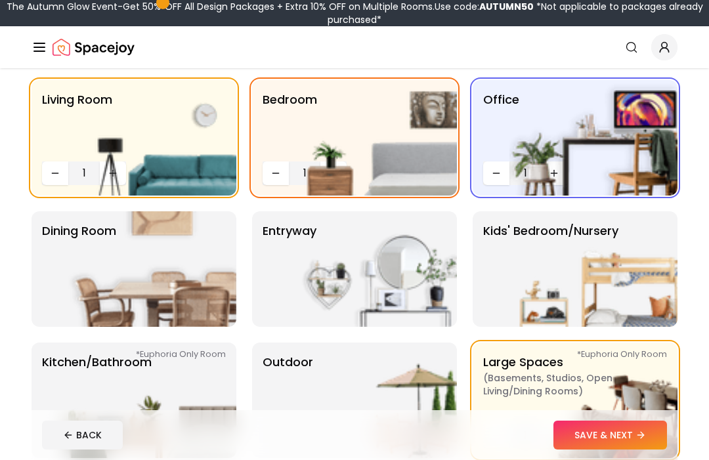
click at [95, 276] on img at bounding box center [152, 270] width 168 height 116
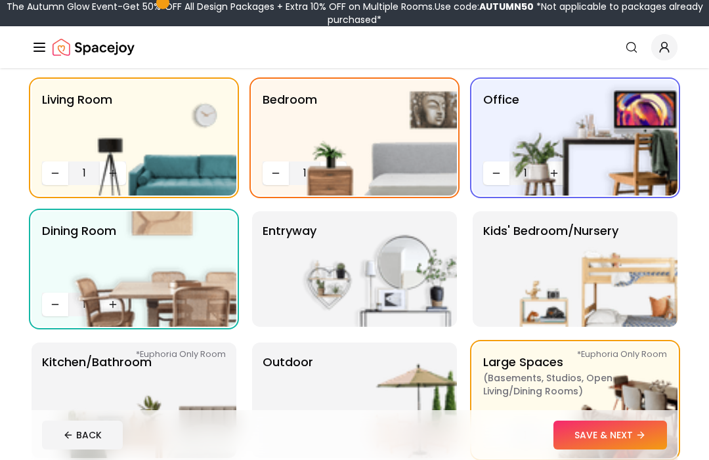
click at [125, 388] on img at bounding box center [152, 401] width 168 height 116
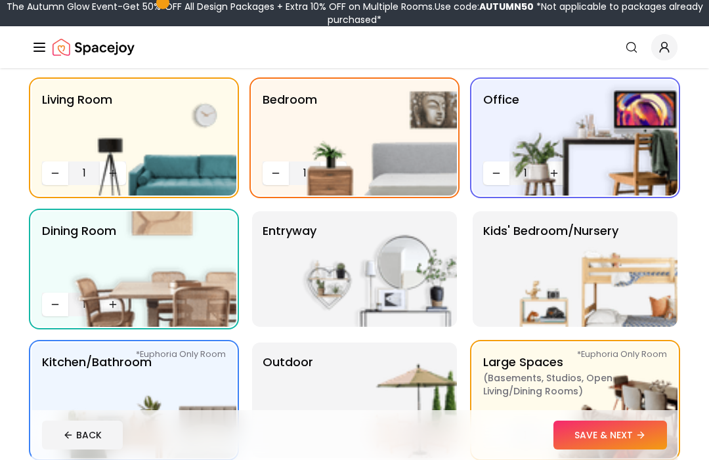
click at [286, 365] on p "Outdoor" at bounding box center [288, 400] width 51 height 95
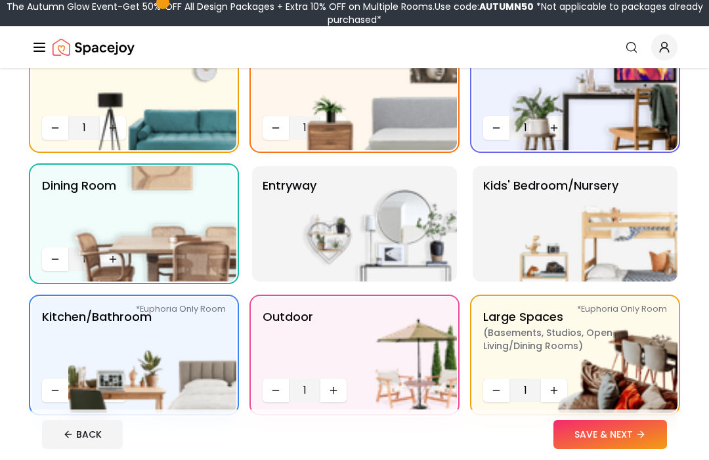
scroll to position [146, 0]
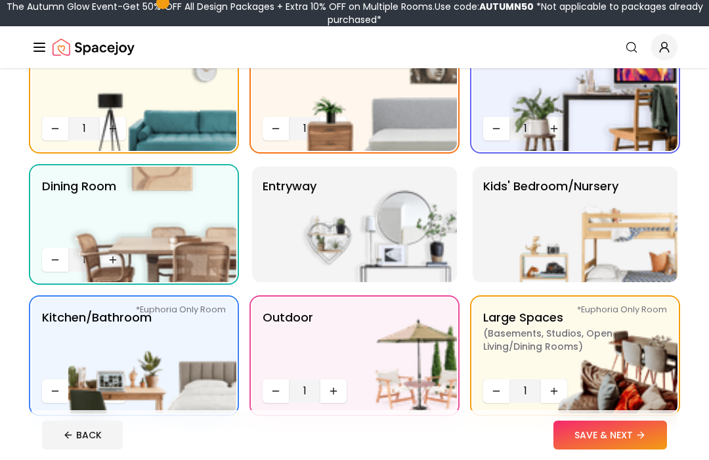
click at [640, 435] on icon at bounding box center [641, 435] width 6 height 0
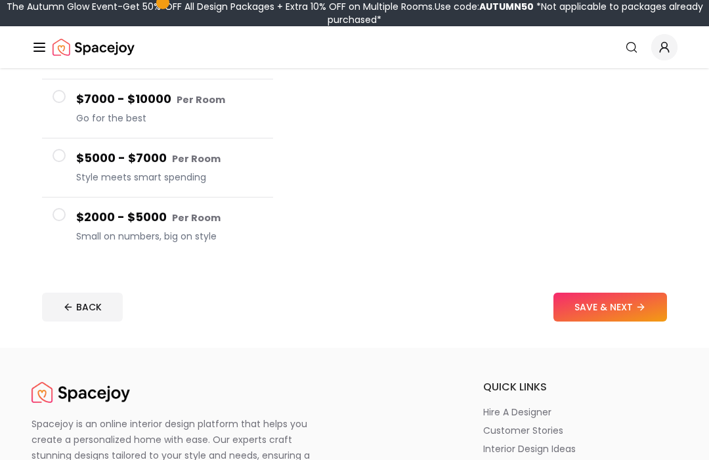
scroll to position [262, 0]
click at [644, 308] on icon at bounding box center [641, 307] width 11 height 11
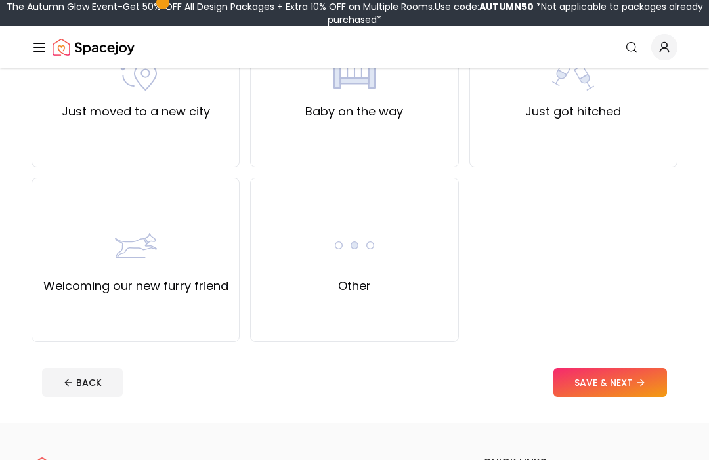
scroll to position [527, 0]
click at [275, 269] on div "Other" at bounding box center [354, 260] width 208 height 164
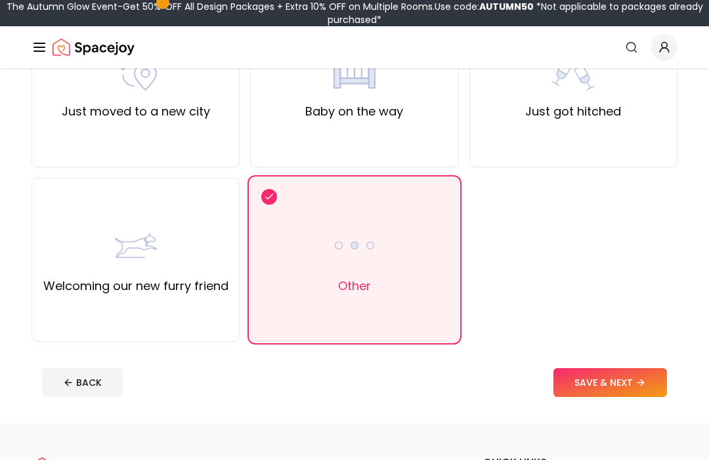
click at [638, 381] on icon at bounding box center [641, 383] width 11 height 11
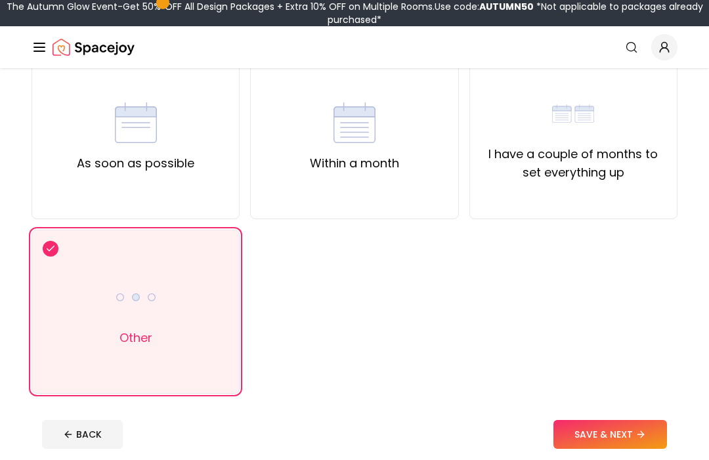
scroll to position [126, 0]
click at [629, 437] on button "SAVE & NEXT" at bounding box center [611, 434] width 114 height 29
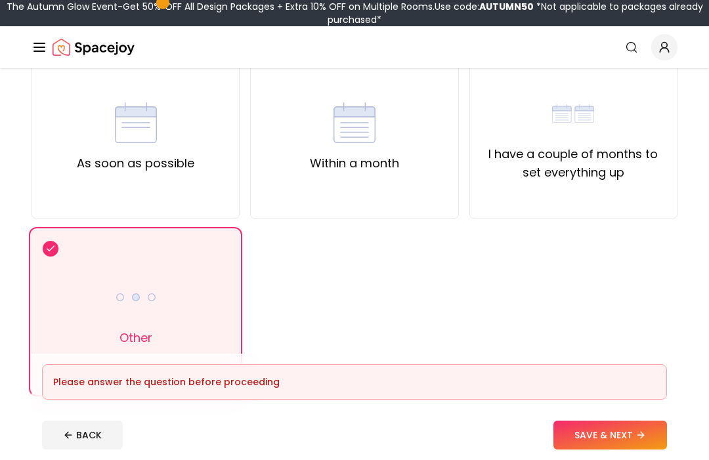
click at [91, 167] on label "As soon as possible" at bounding box center [136, 163] width 118 height 18
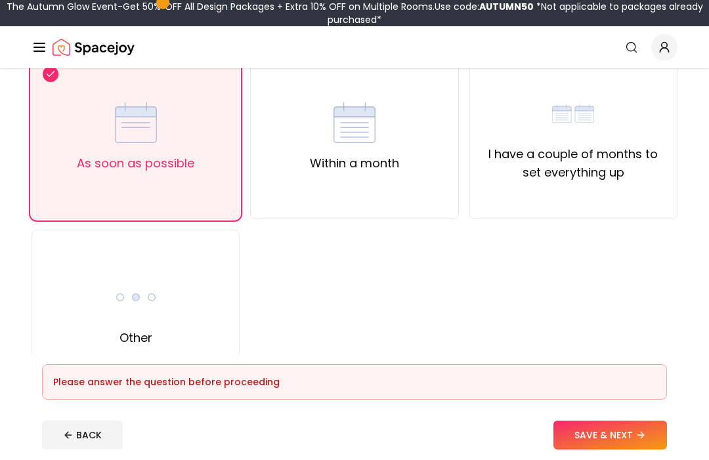
click at [658, 183] on div "I have a couple of months to set everything up" at bounding box center [574, 137] width 208 height 164
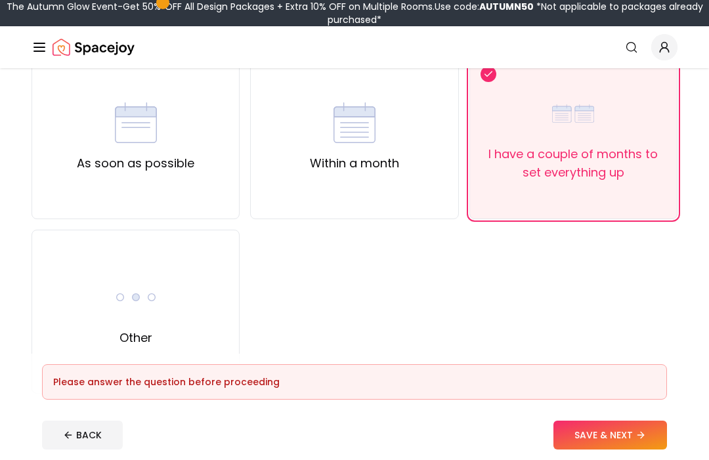
click at [631, 450] on button "SAVE & NEXT" at bounding box center [611, 435] width 114 height 29
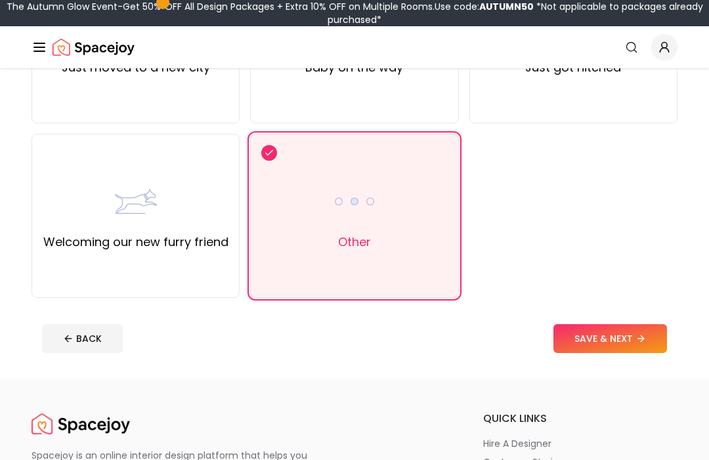
scroll to position [306, 0]
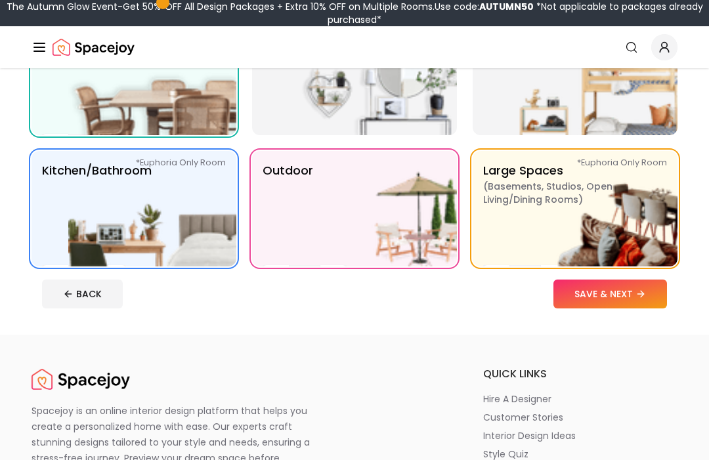
scroll to position [190, 0]
